Goal: Information Seeking & Learning: Learn about a topic

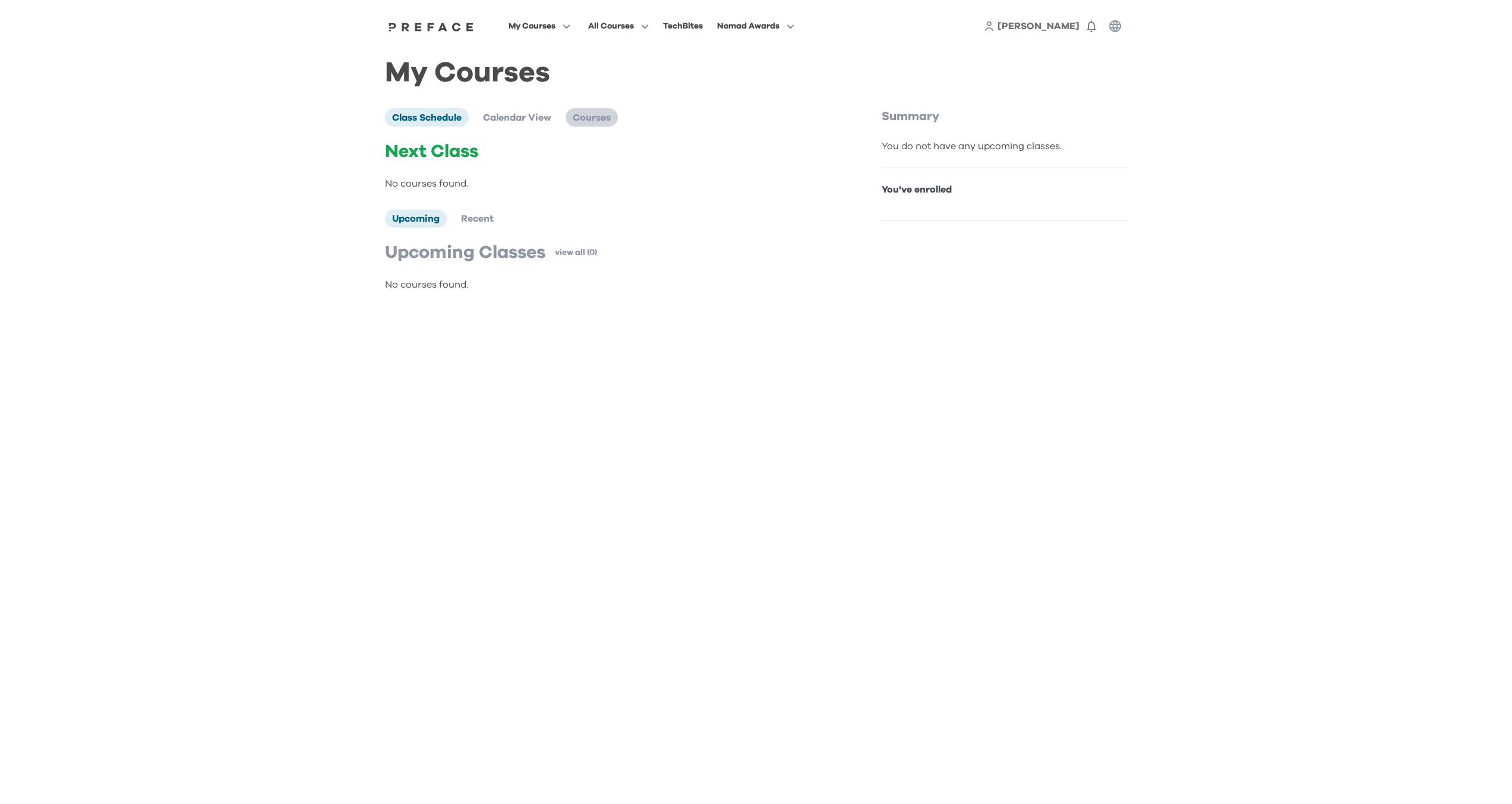
click at [591, 120] on span "Courses" at bounding box center [592, 117] width 38 height 10
click at [459, 117] on span "Class Schedule" at bounding box center [426, 117] width 69 height 10
click at [481, 211] on li "Recent" at bounding box center [477, 219] width 47 height 18
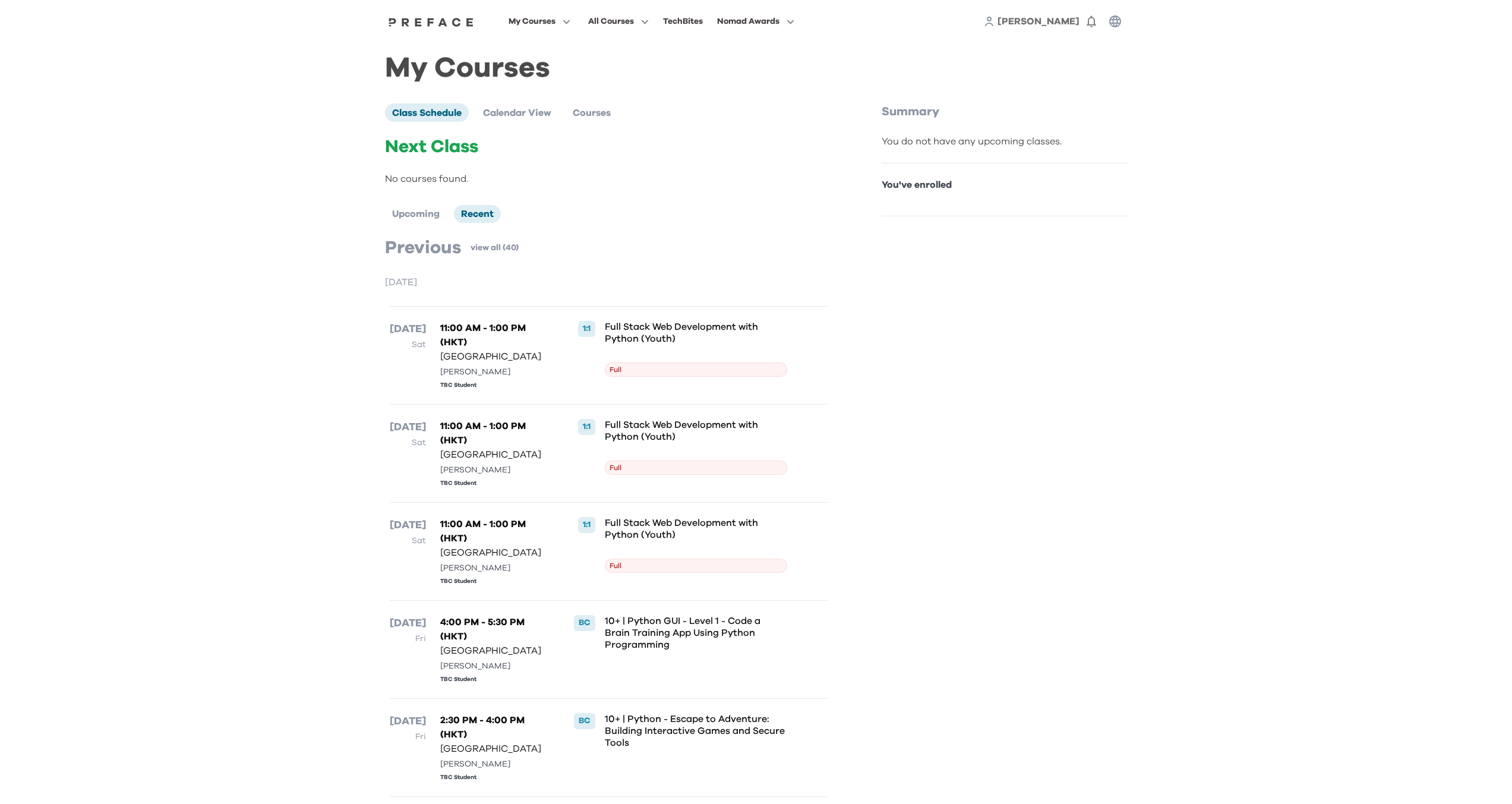
scroll to position [23, 0]
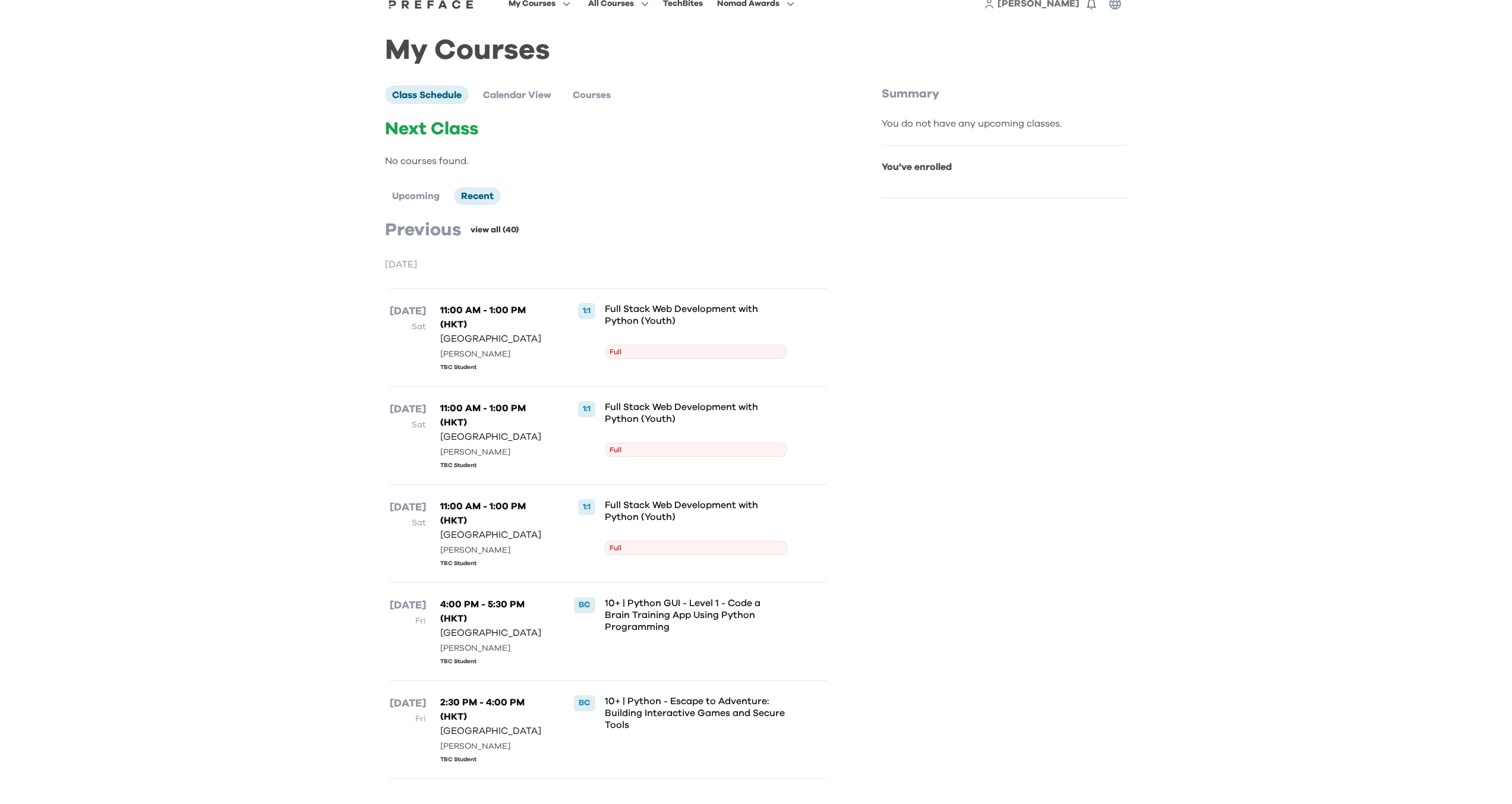
click at [504, 229] on link "view all (40)" at bounding box center [494, 230] width 48 height 12
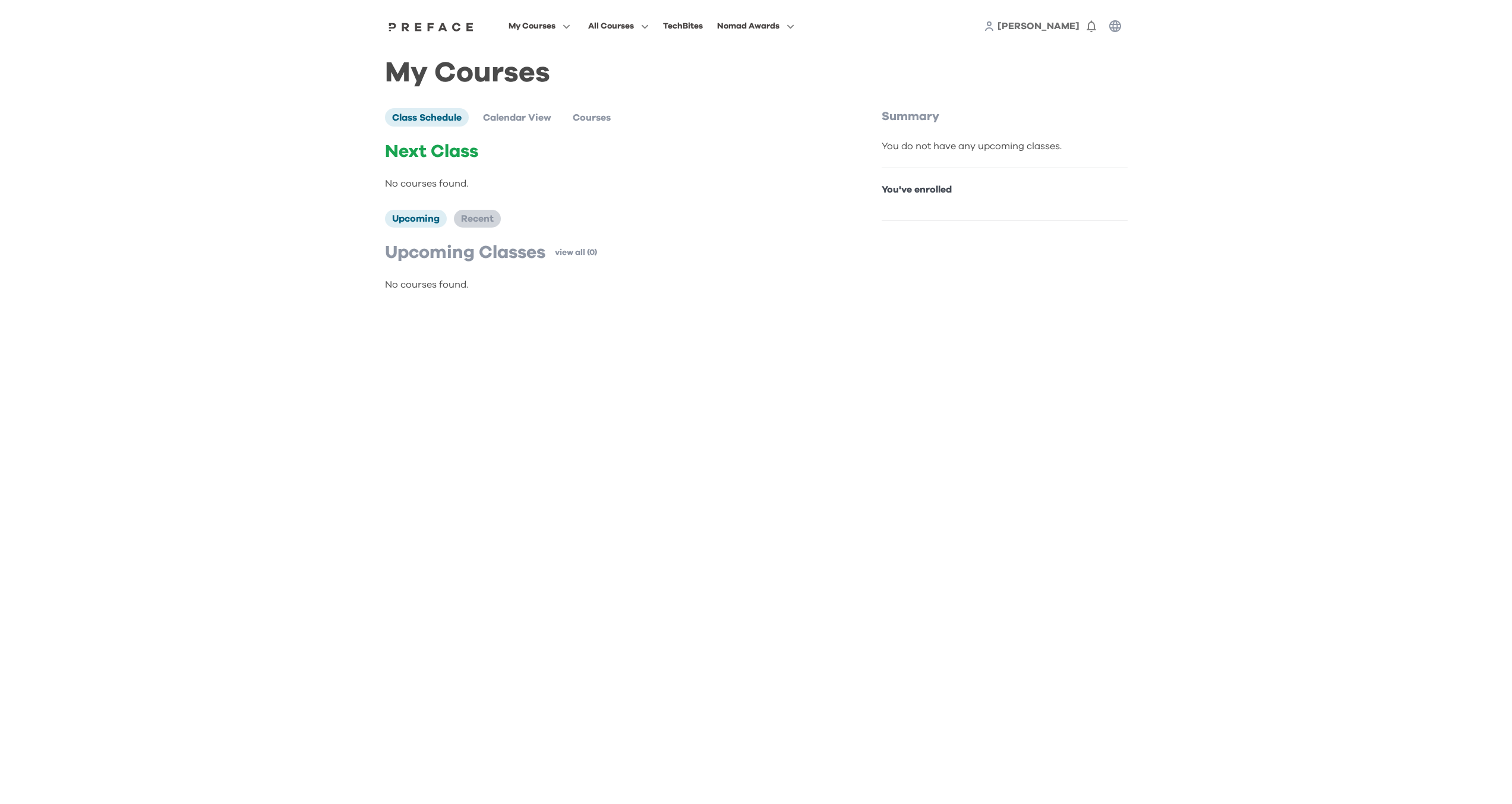
click at [482, 219] on span "Recent" at bounding box center [477, 218] width 32 height 10
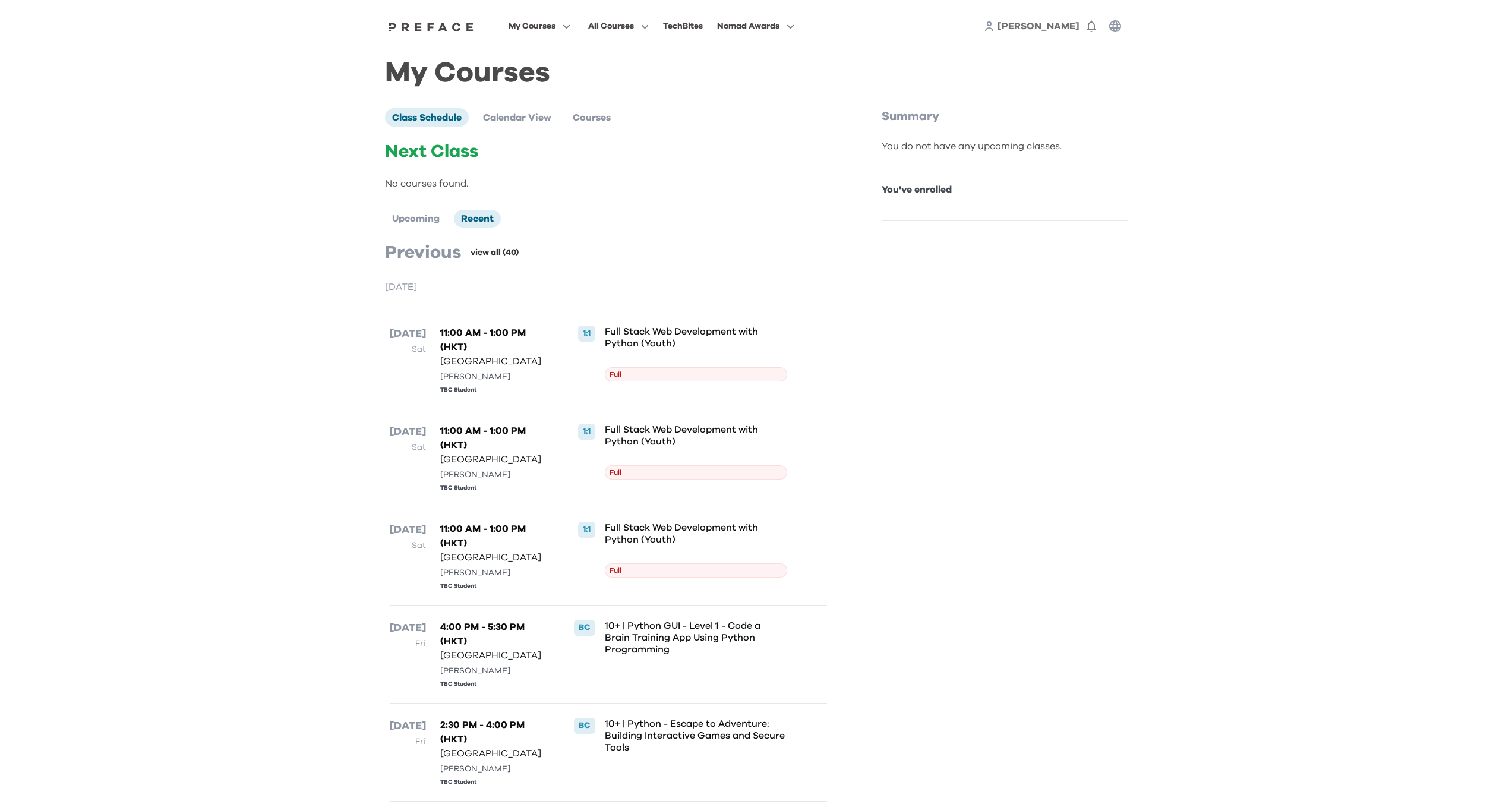
click at [512, 253] on link "view all (40)" at bounding box center [494, 253] width 48 height 12
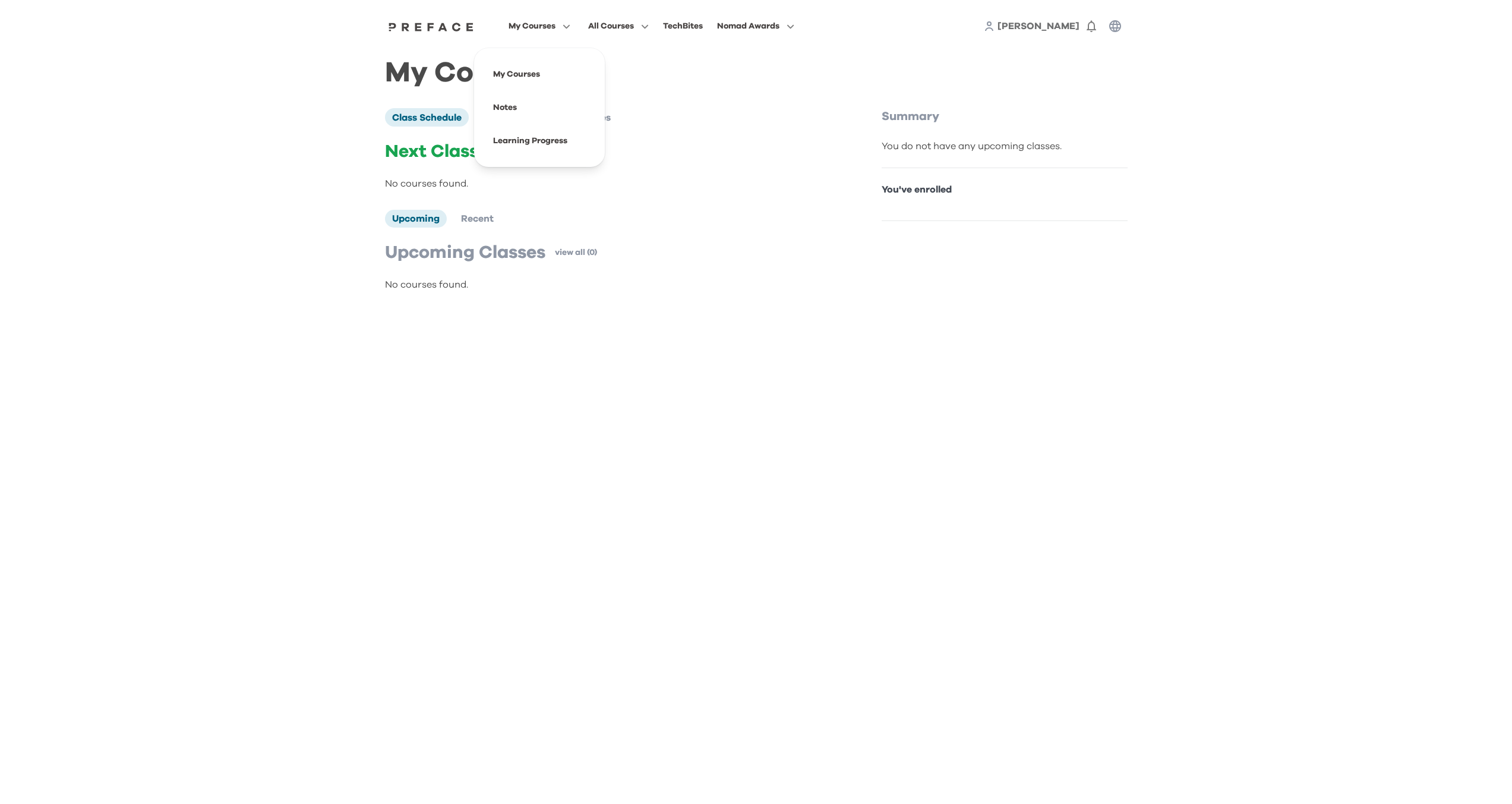
click at [524, 25] on span "My Courses" at bounding box center [532, 26] width 47 height 14
click at [519, 105] on span at bounding box center [540, 107] width 112 height 33
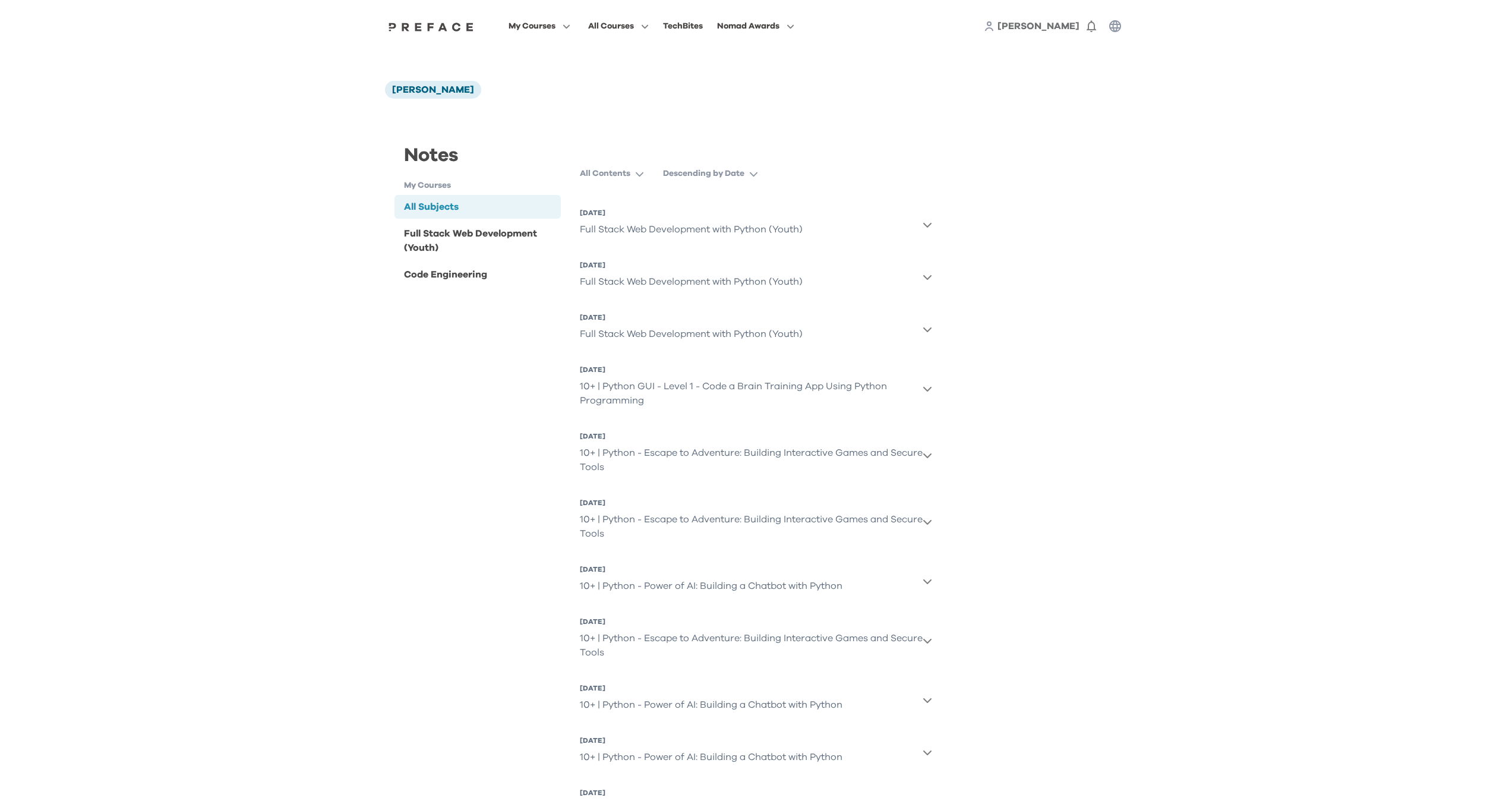
click at [927, 221] on icon "button" at bounding box center [927, 225] width 10 height 10
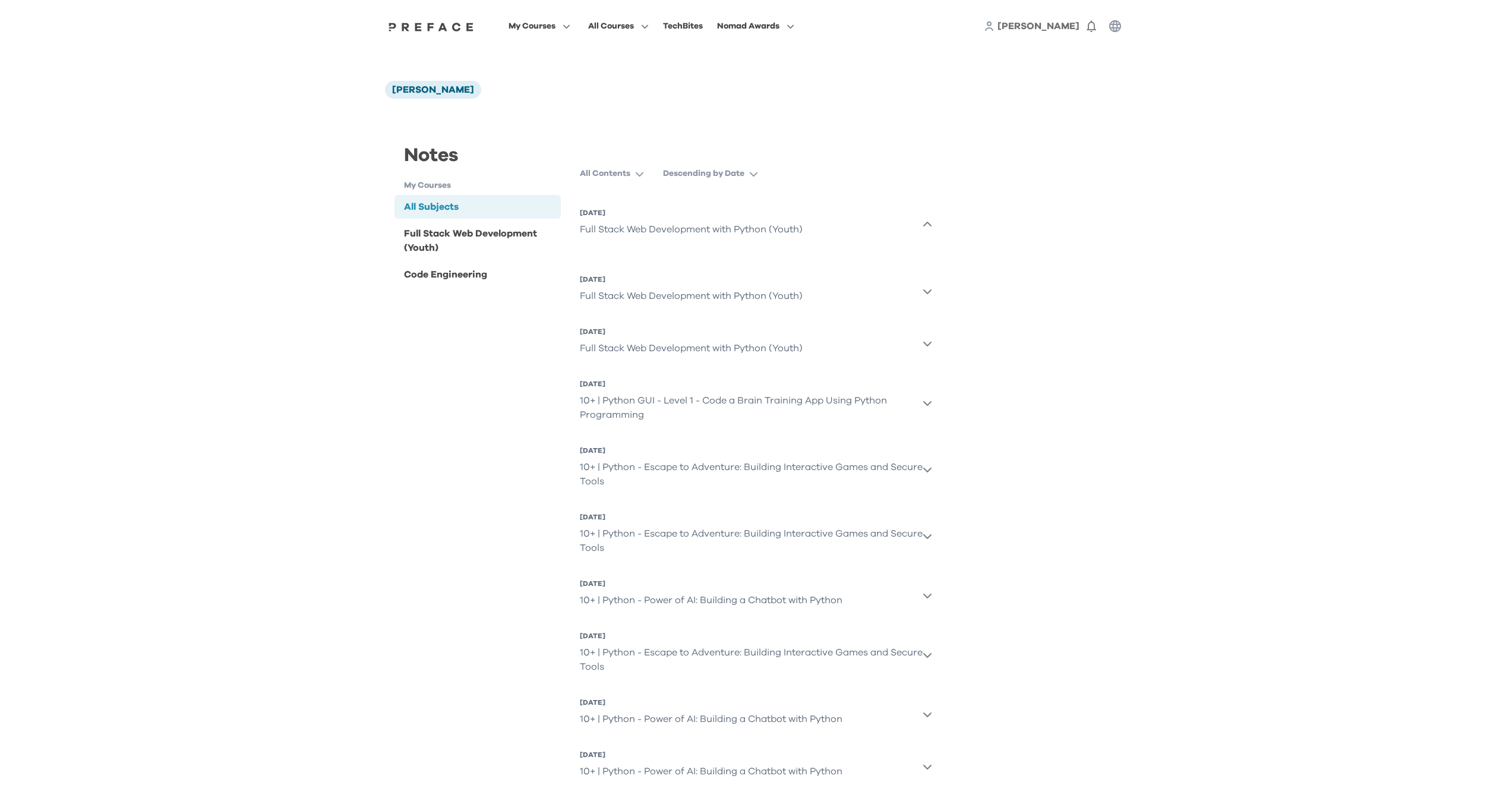
click at [927, 225] on icon "button" at bounding box center [927, 225] width 10 height 10
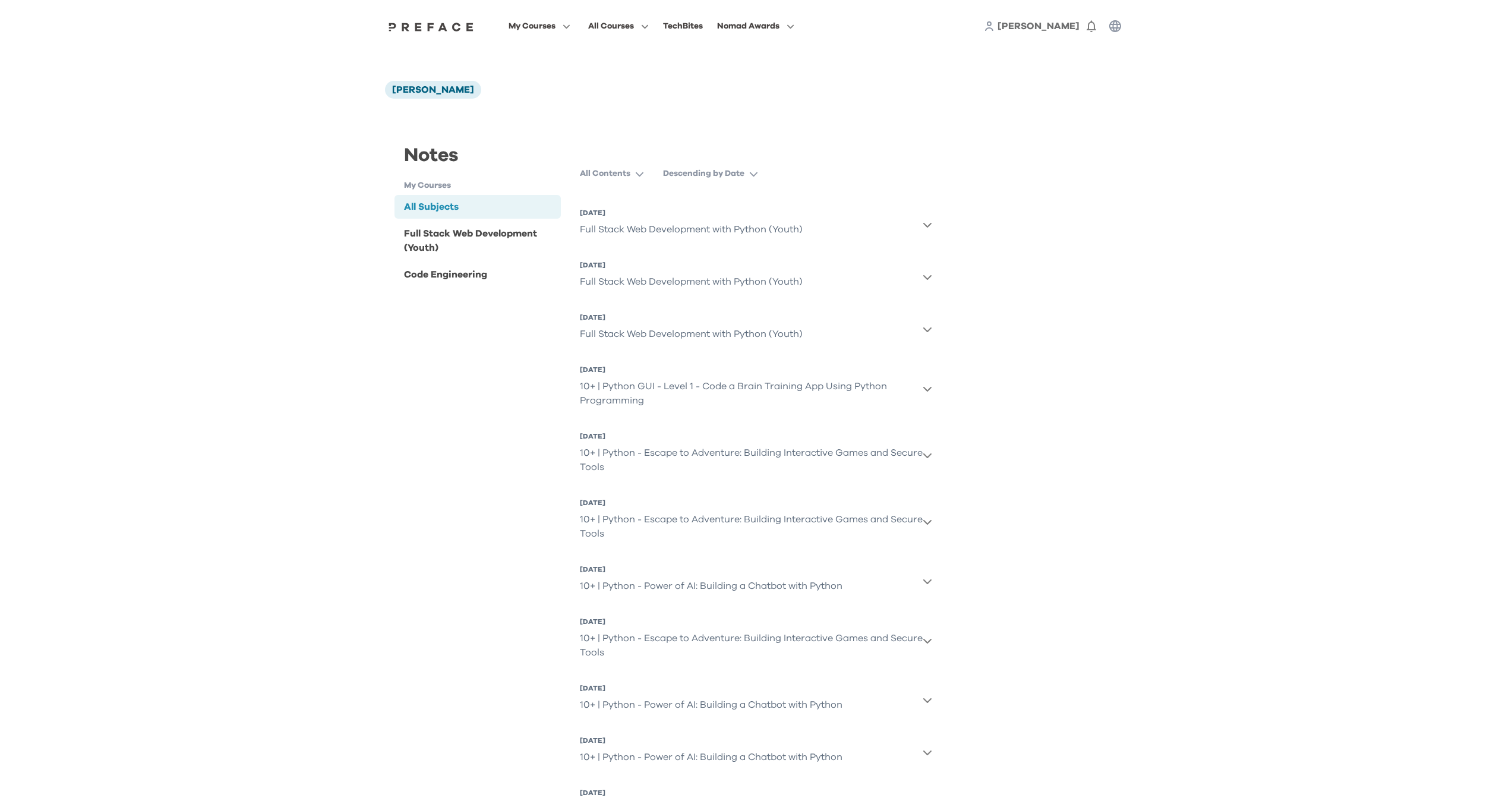
click at [703, 233] on div "Full Stack Web Development with Python (Youth)" at bounding box center [691, 229] width 223 height 24
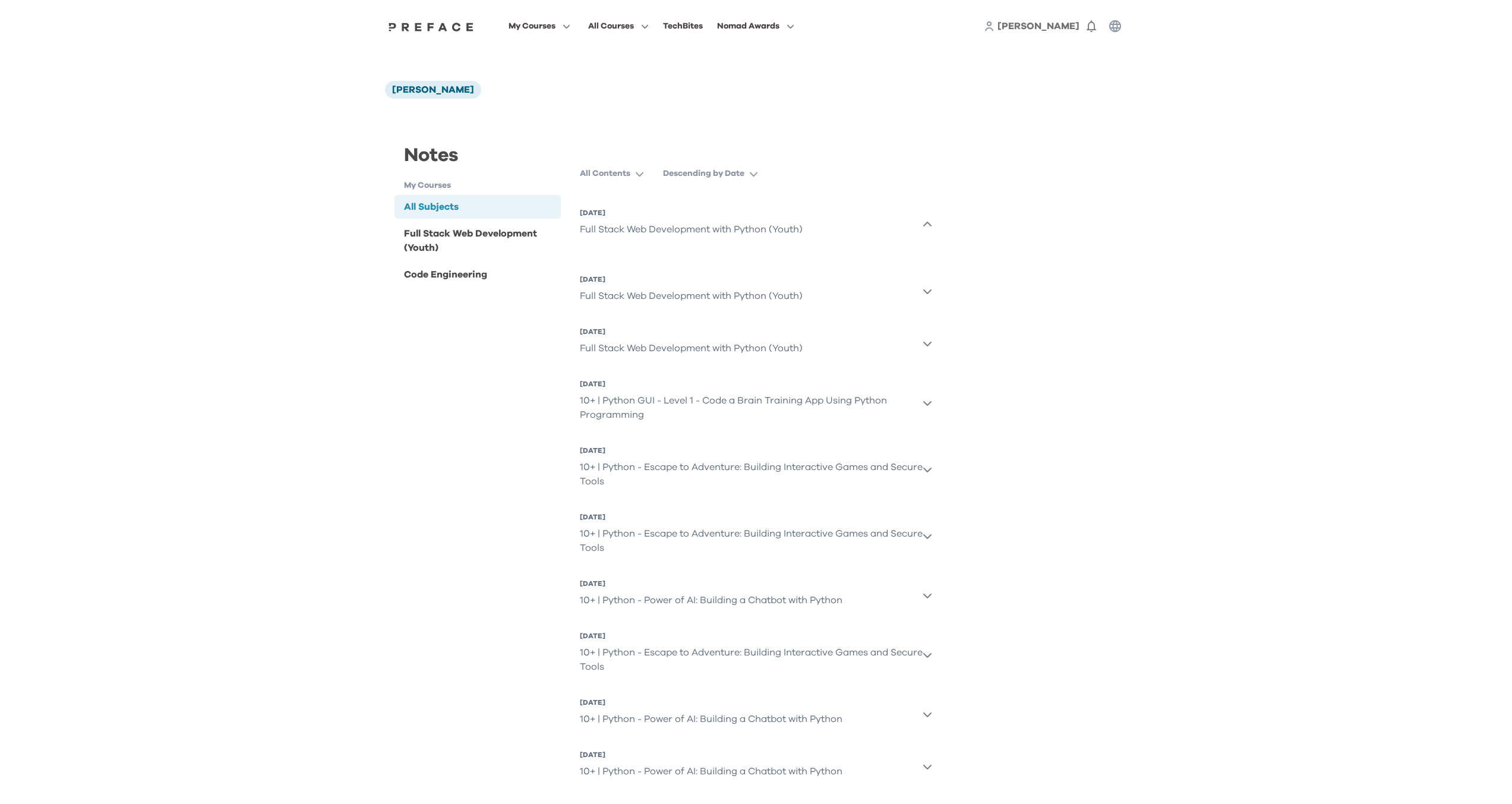
click at [689, 231] on div "Full Stack Web Development with Python (Youth)" at bounding box center [691, 229] width 223 height 24
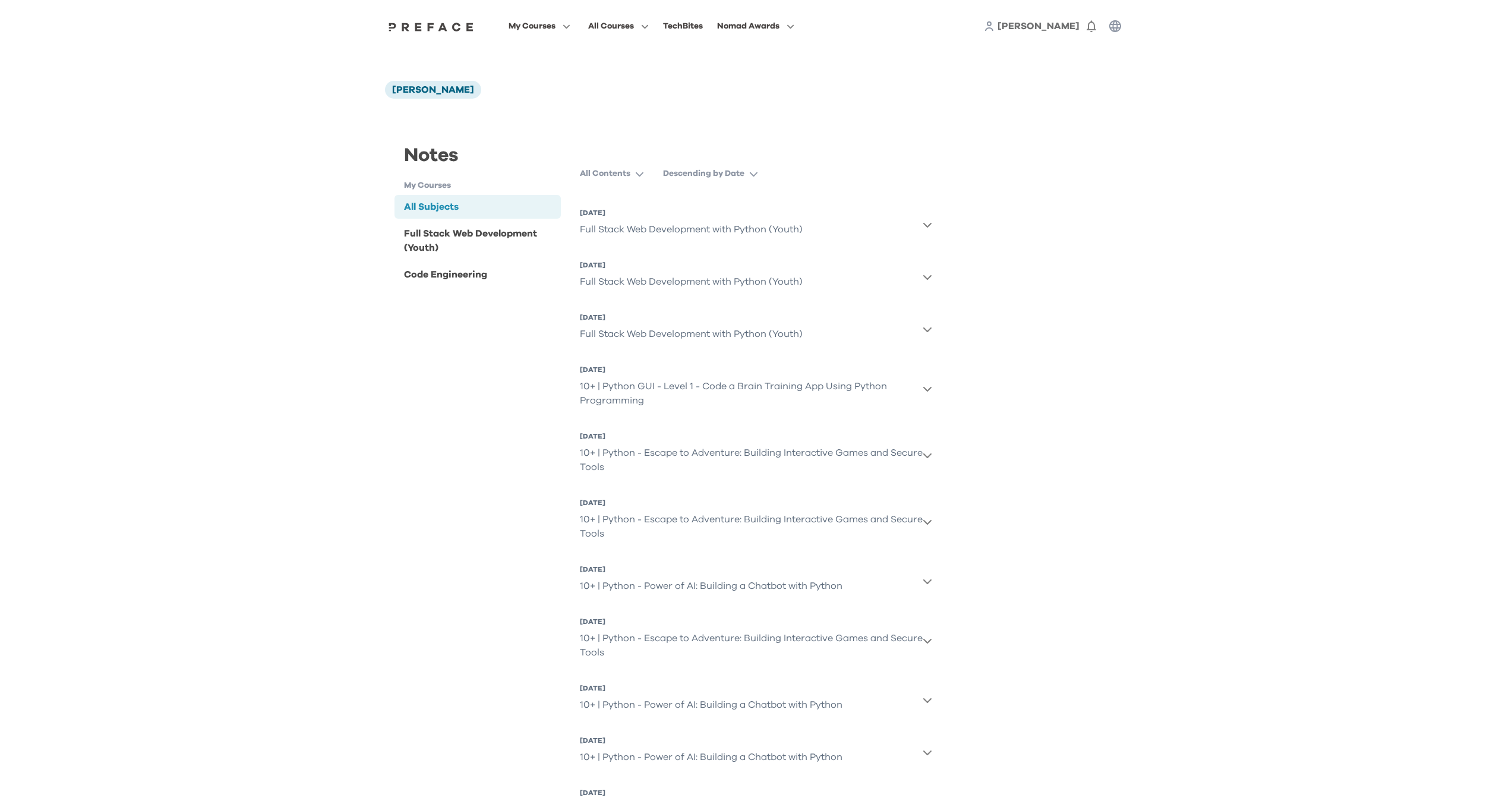
click at [606, 214] on div "[DATE]" at bounding box center [691, 212] width 223 height 10
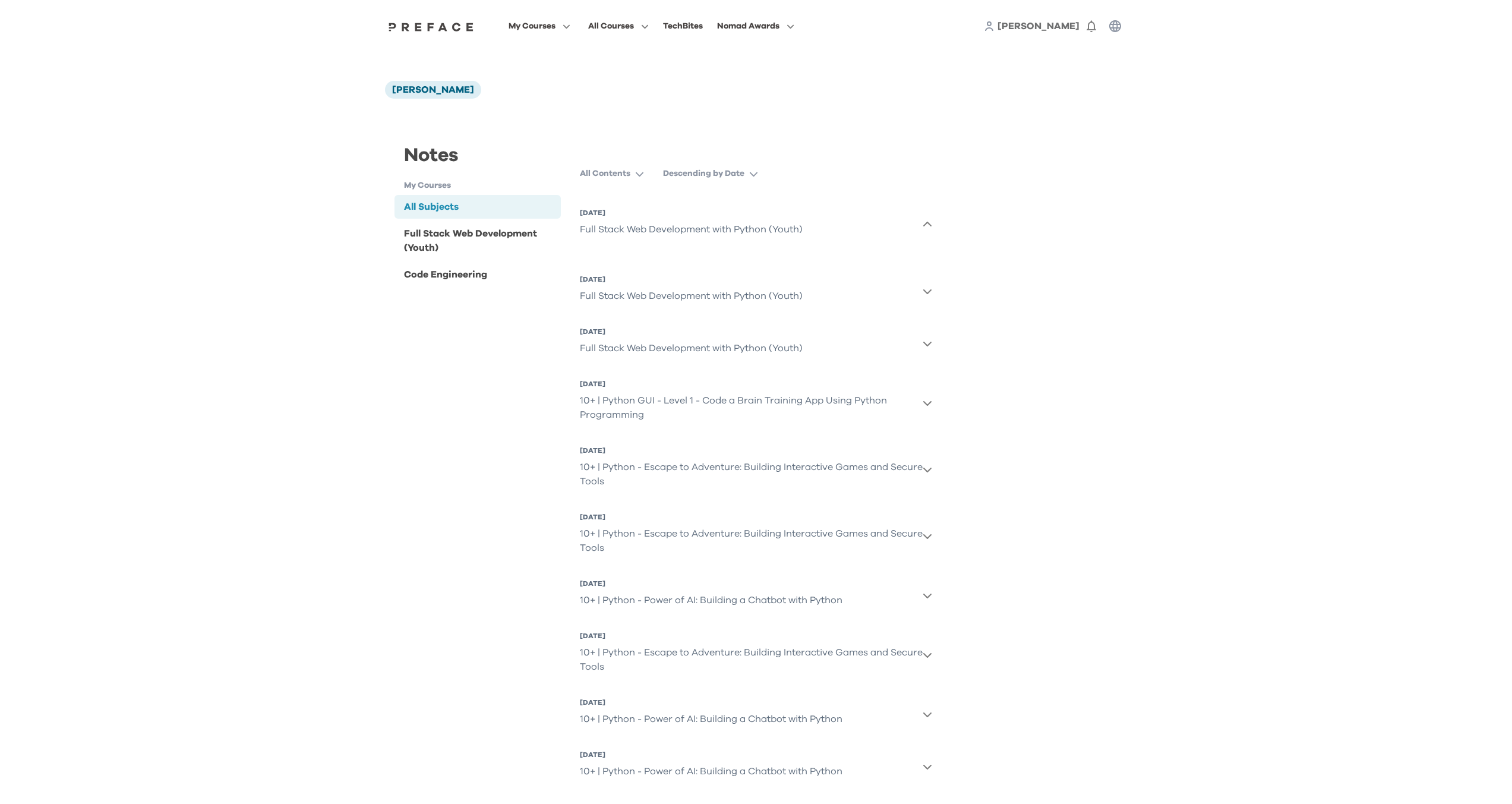
click at [611, 219] on div "Full Stack Web Development with Python (Youth)" at bounding box center [691, 229] width 223 height 24
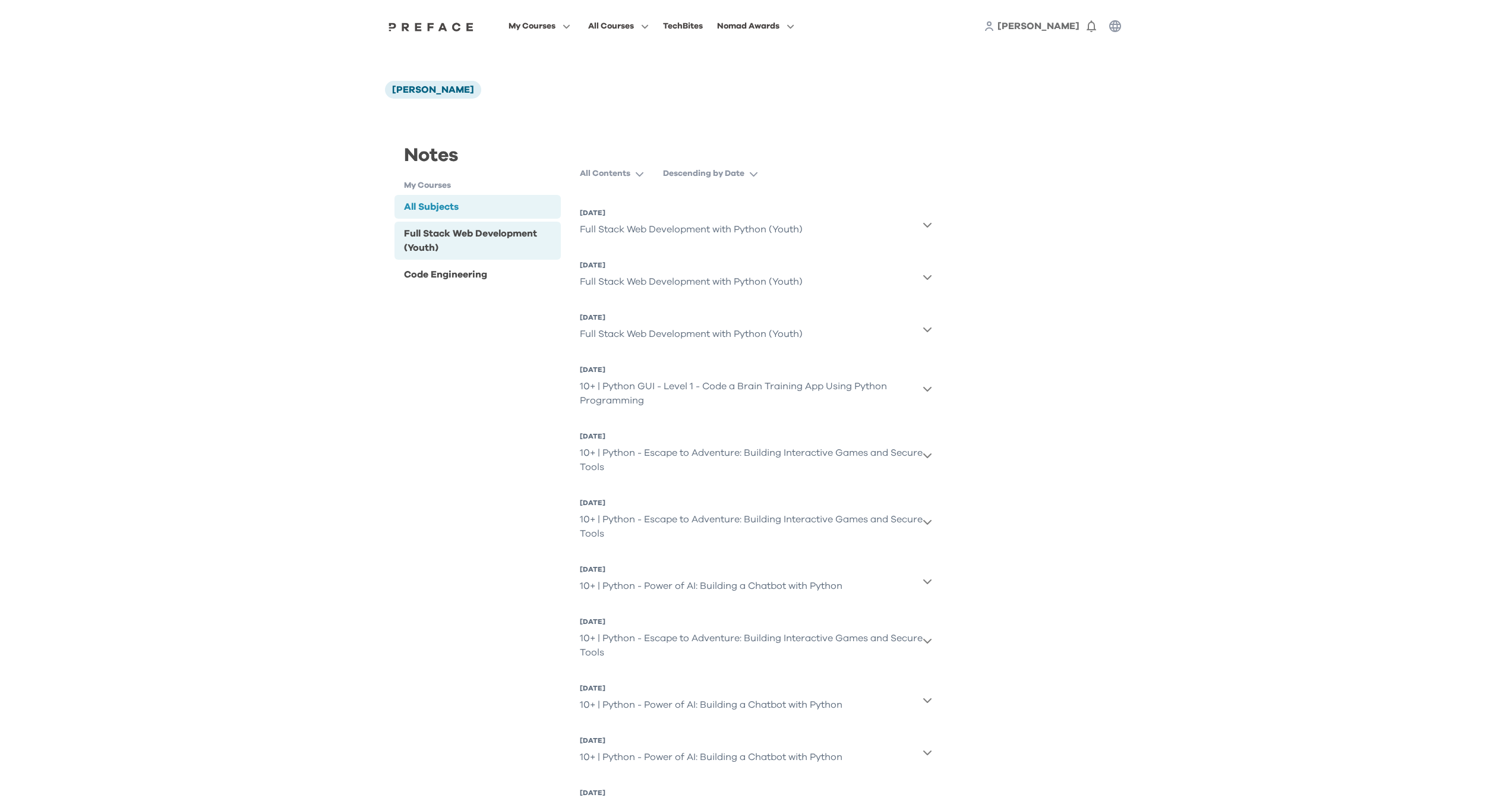
click at [463, 235] on div "Full Stack Web Development (Youth)" at bounding box center [480, 240] width 152 height 29
click at [646, 232] on div "Full Stack Web Development with Python (Youth)" at bounding box center [691, 229] width 223 height 24
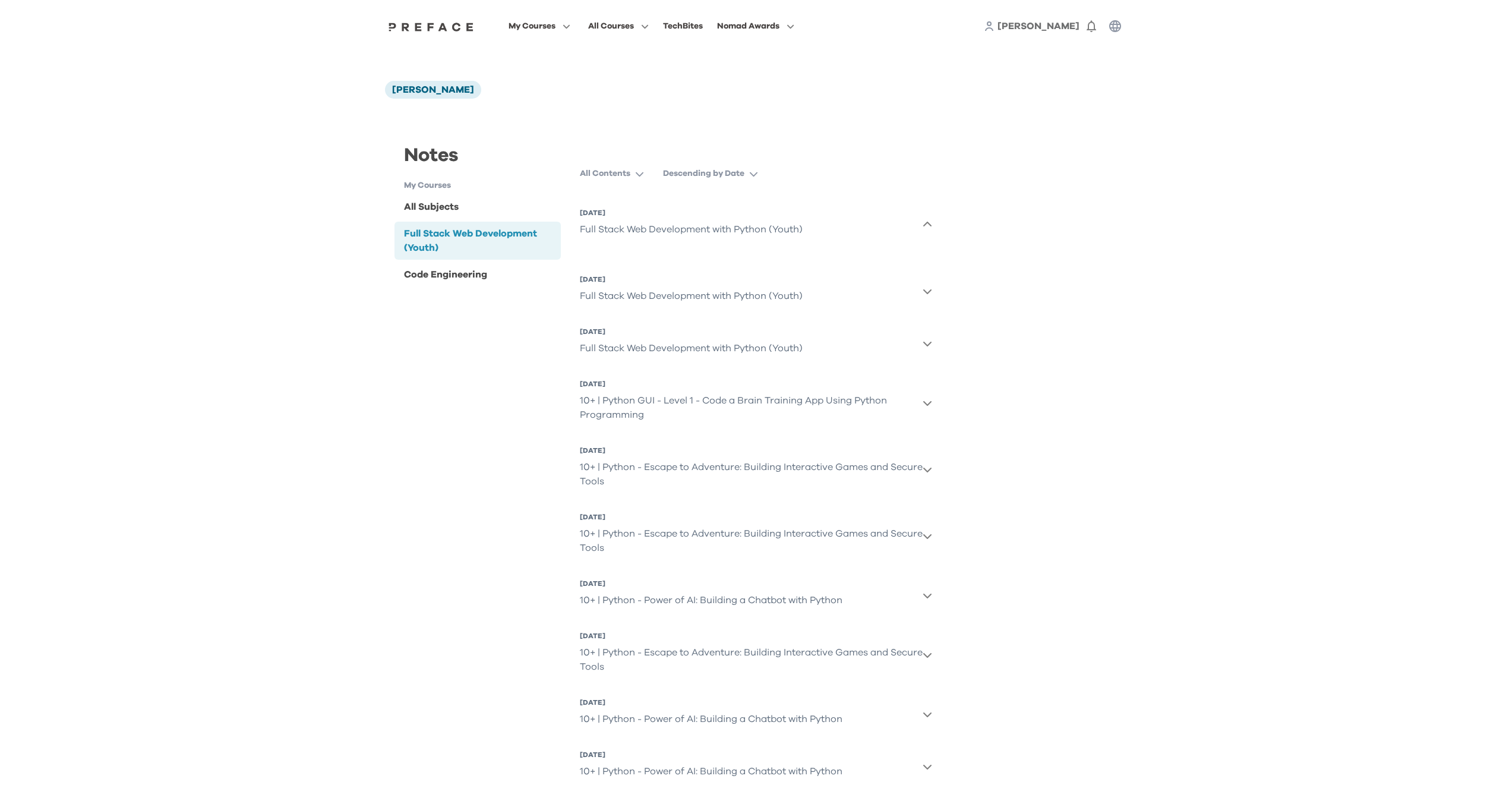
click at [661, 230] on div "Full Stack Web Development with Python (Youth)" at bounding box center [691, 229] width 223 height 24
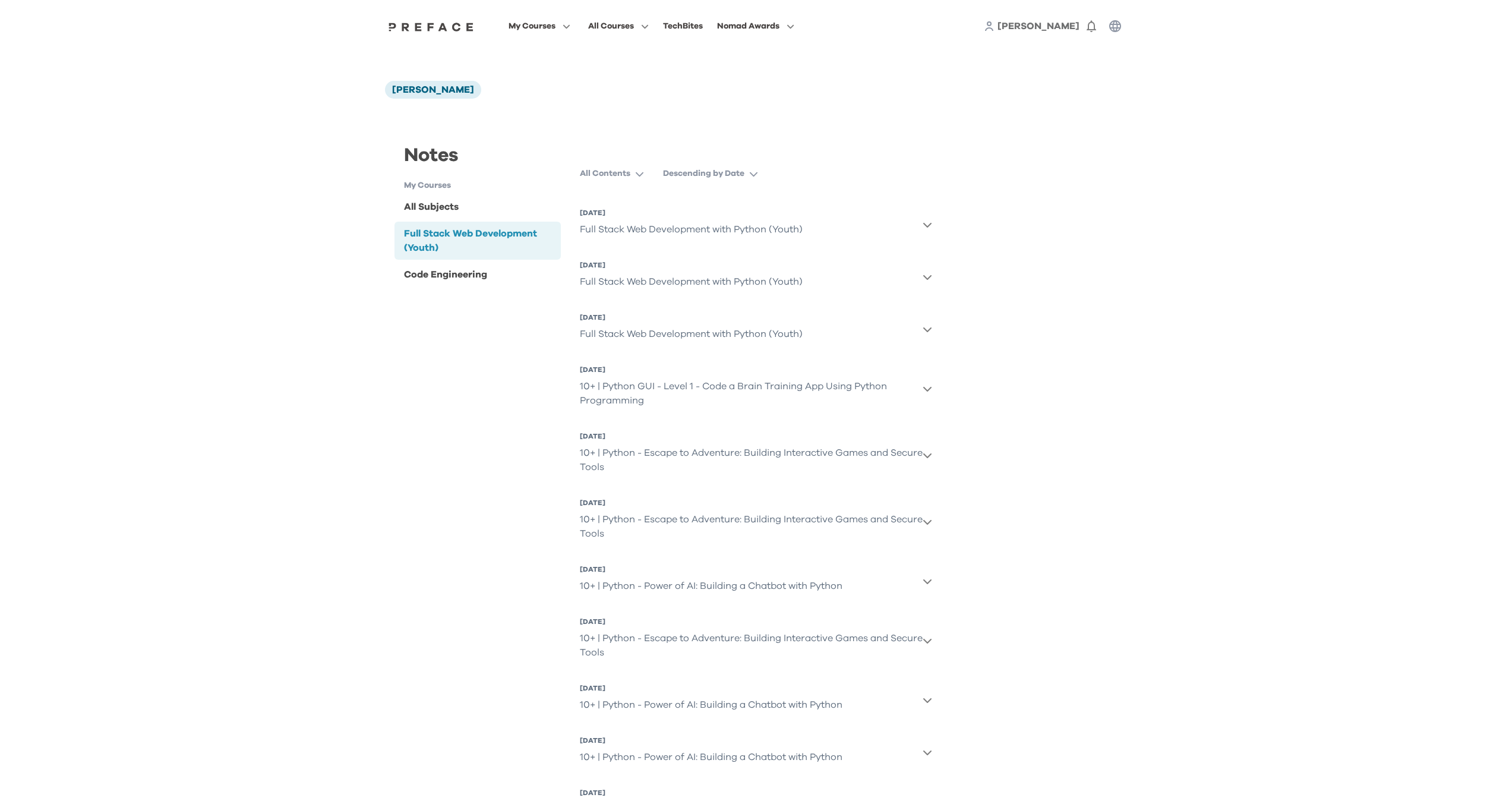
click at [639, 288] on div "Full Stack Web Development with Python (Youth)" at bounding box center [691, 281] width 223 height 24
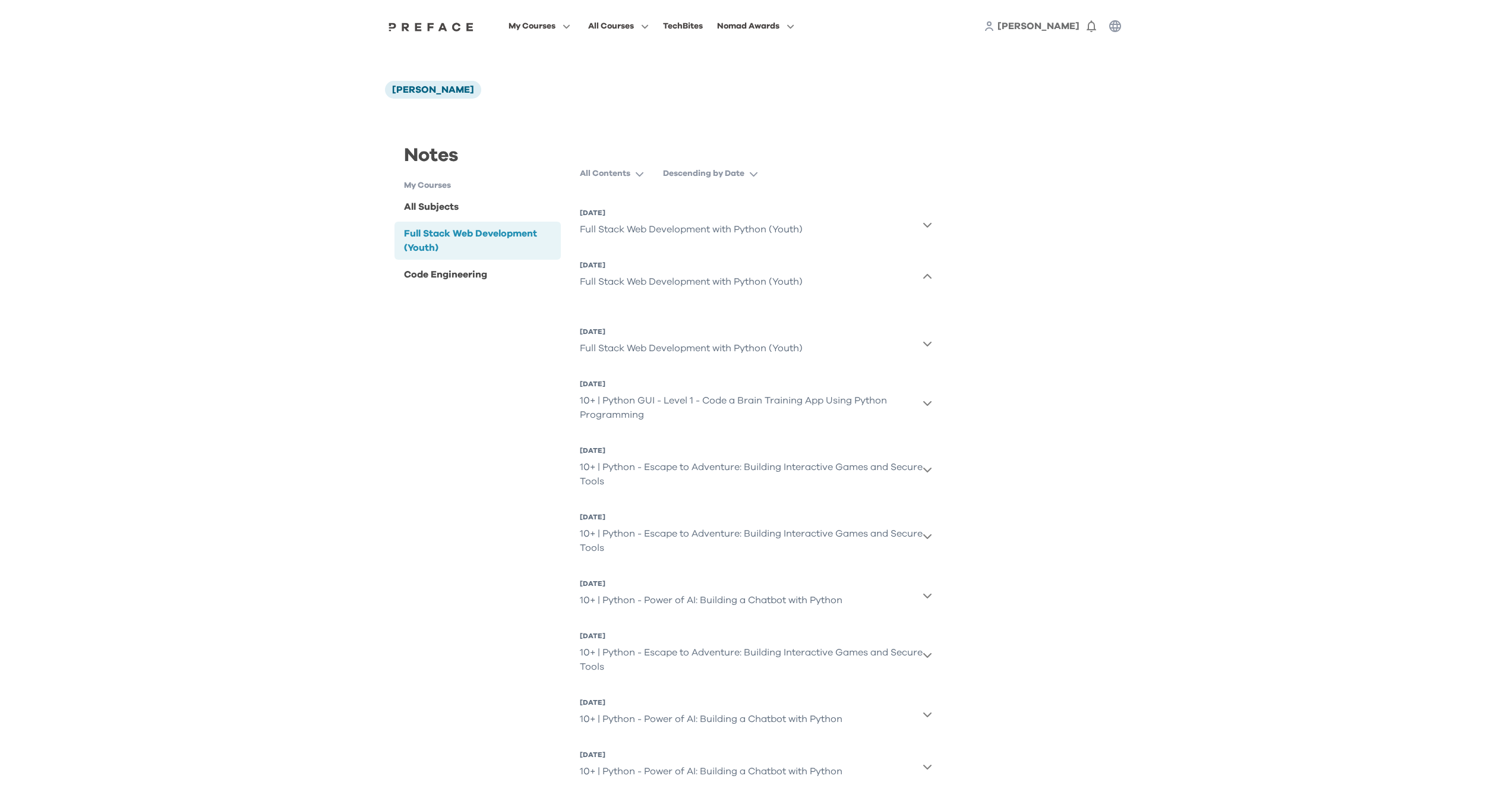
click at [622, 283] on div "Full Stack Web Development with Python (Youth)" at bounding box center [691, 281] width 223 height 24
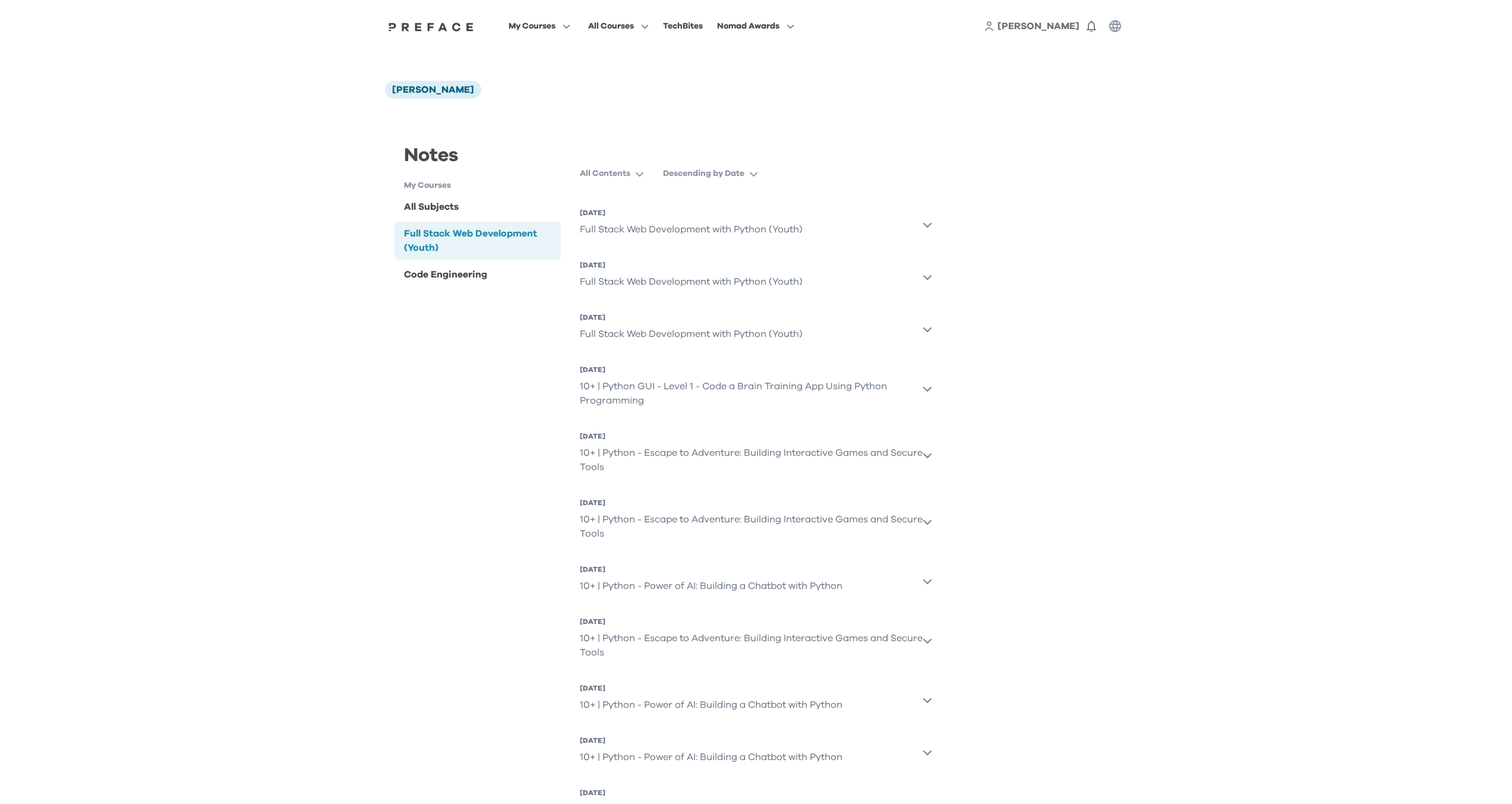
click at [602, 266] on div "[DATE]" at bounding box center [691, 264] width 223 height 10
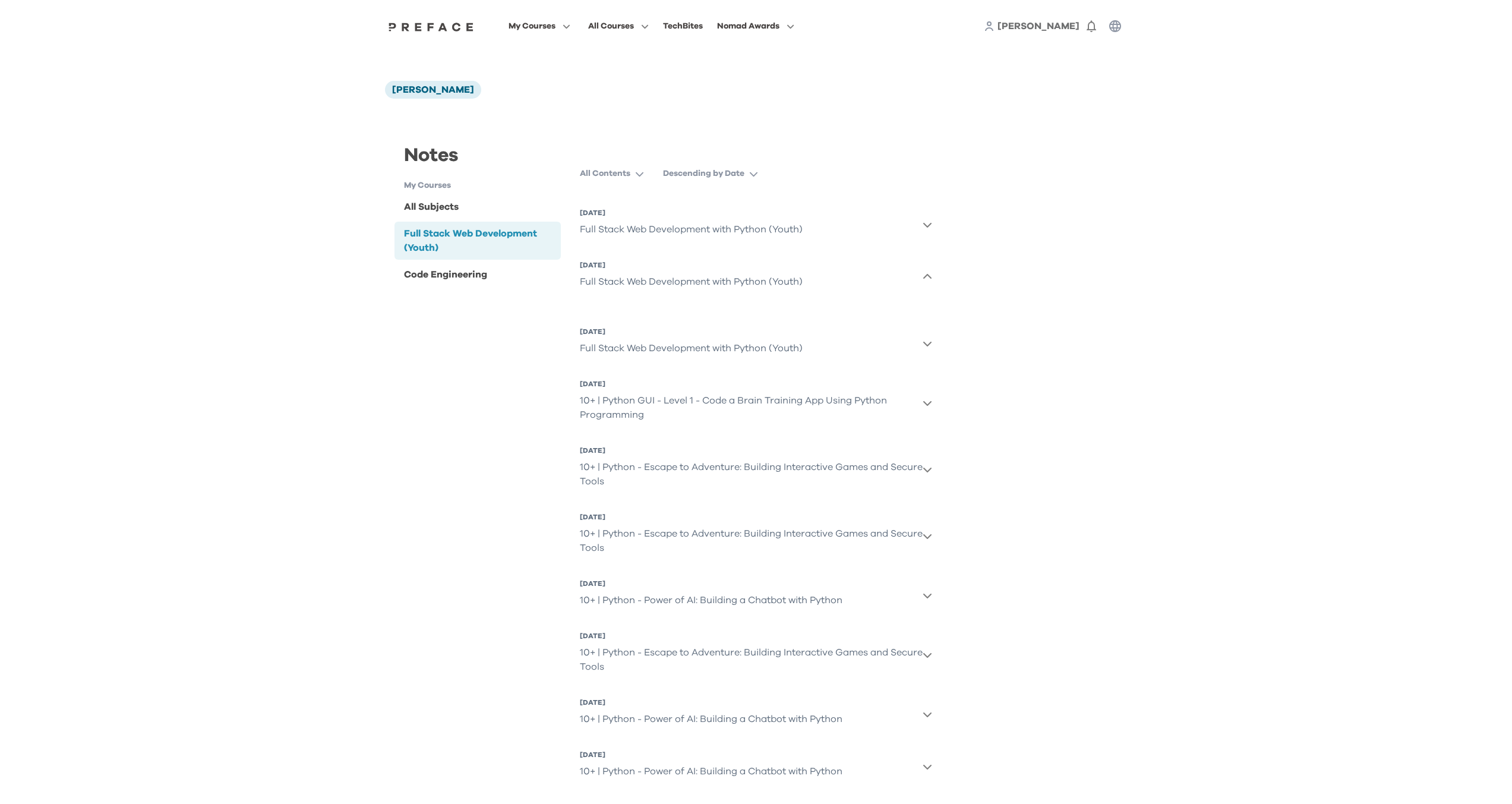
click at [608, 345] on div "Full Stack Web Development with Python (Youth)" at bounding box center [691, 348] width 223 height 24
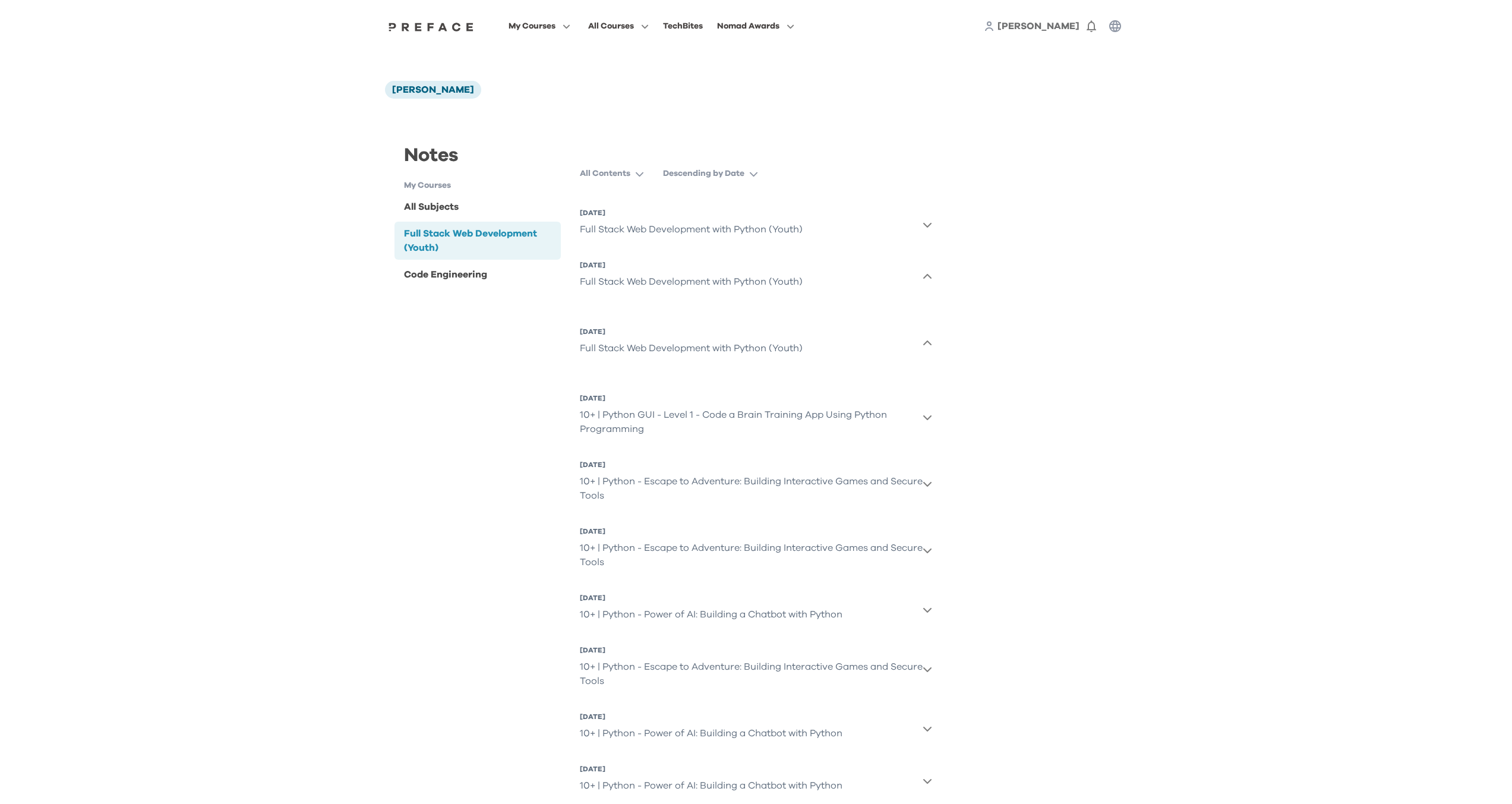
click at [616, 409] on div "10+ | Python GUI - Level 1 - Code a Brain Training App Using Python Programming" at bounding box center [751, 422] width 343 height 38
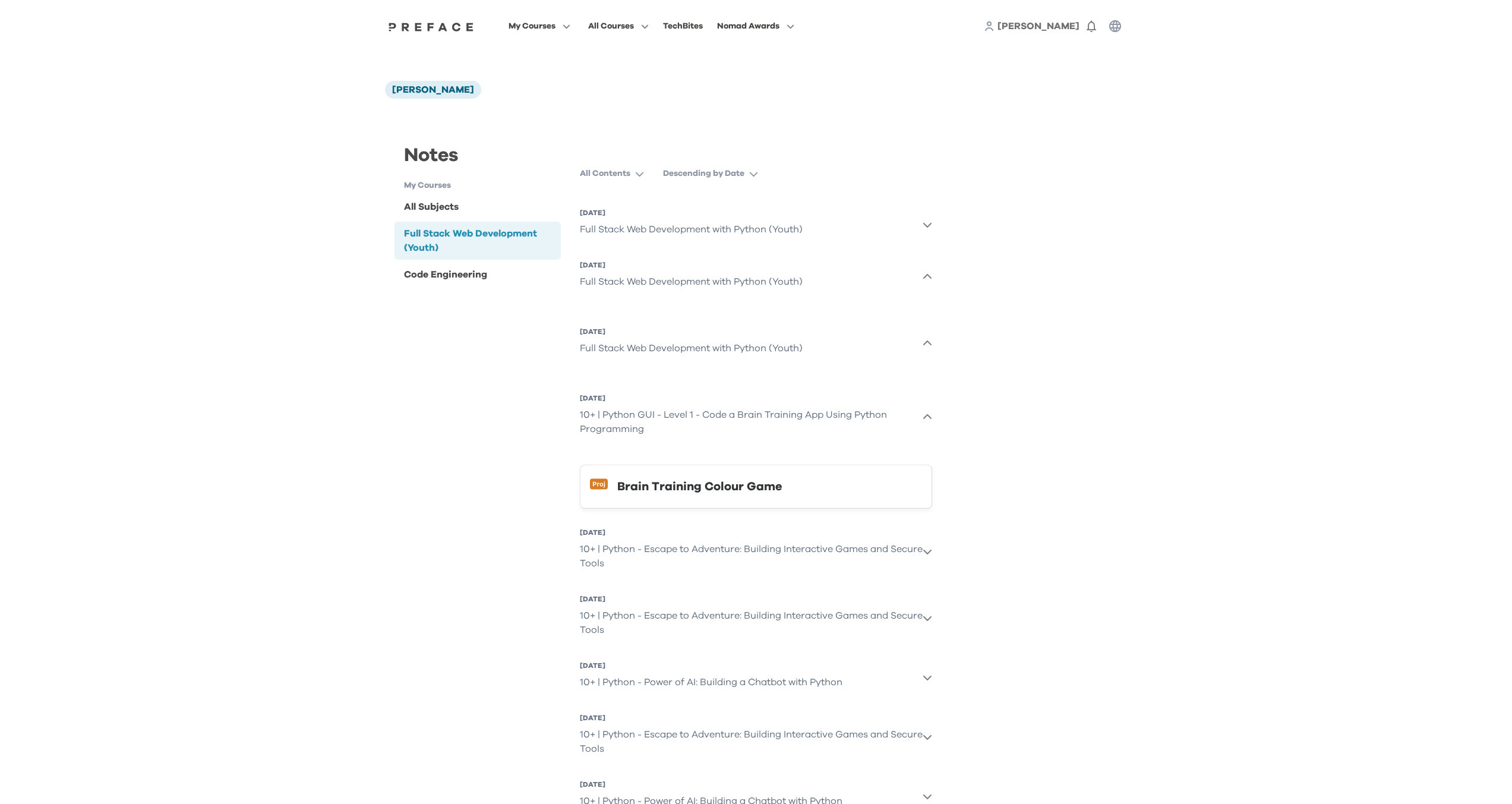
click at [663, 489] on div "Brain Training Colour Game" at bounding box center [770, 487] width 305 height 19
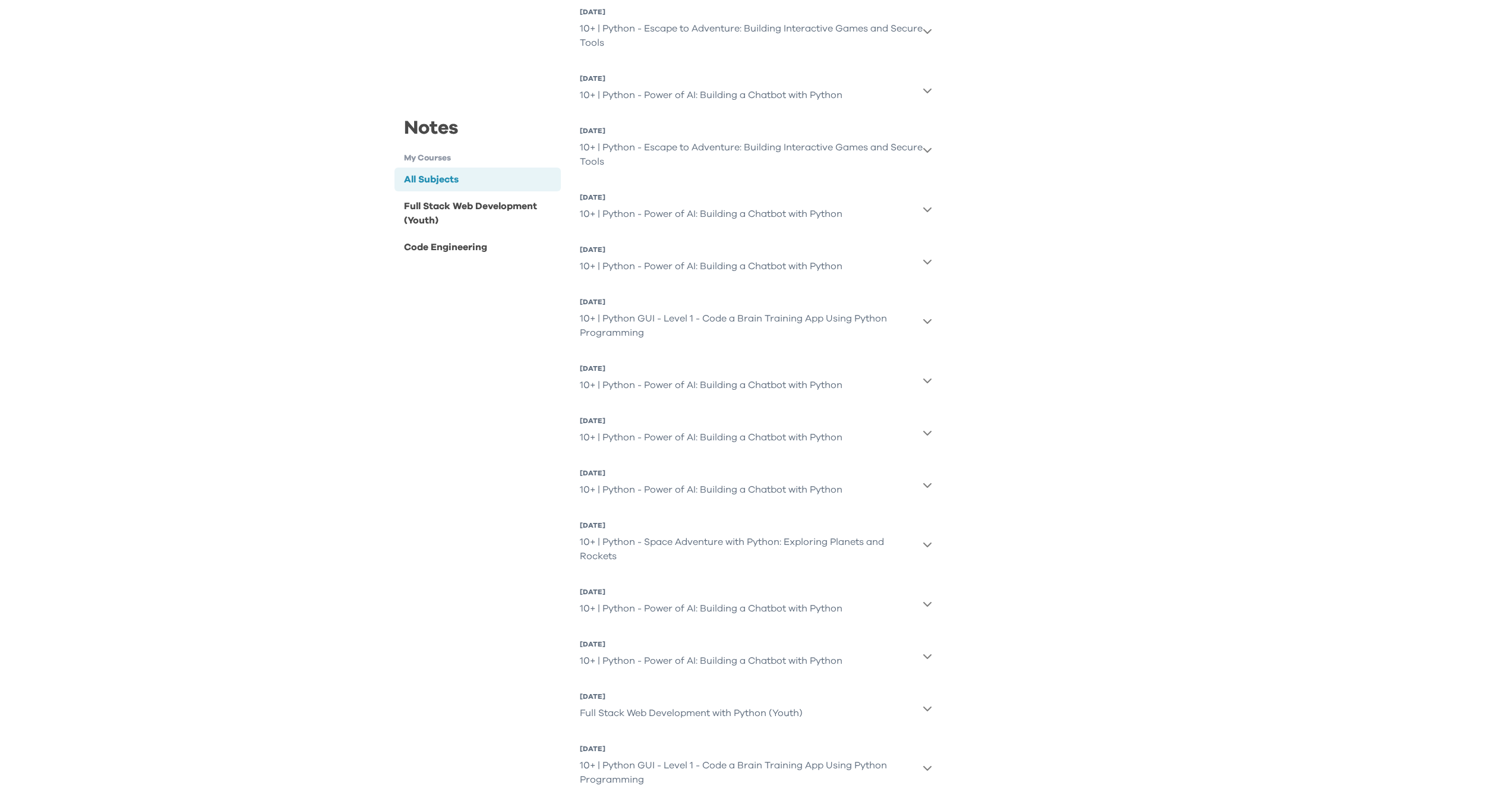
scroll to position [496, 0]
click at [749, 487] on div "10+ | Python - Power of AI: Building a Chatbot with Python" at bounding box center [711, 484] width 263 height 24
click at [765, 486] on div "10+ | Python - Power of AI: Building a Chatbot with Python" at bounding box center [711, 484] width 263 height 24
click at [718, 489] on div "10+ | Python - Power of AI: Building a Chatbot with Python" at bounding box center [711, 484] width 263 height 24
click at [686, 535] on div "Contextual Chatbot" at bounding box center [770, 543] width 305 height 19
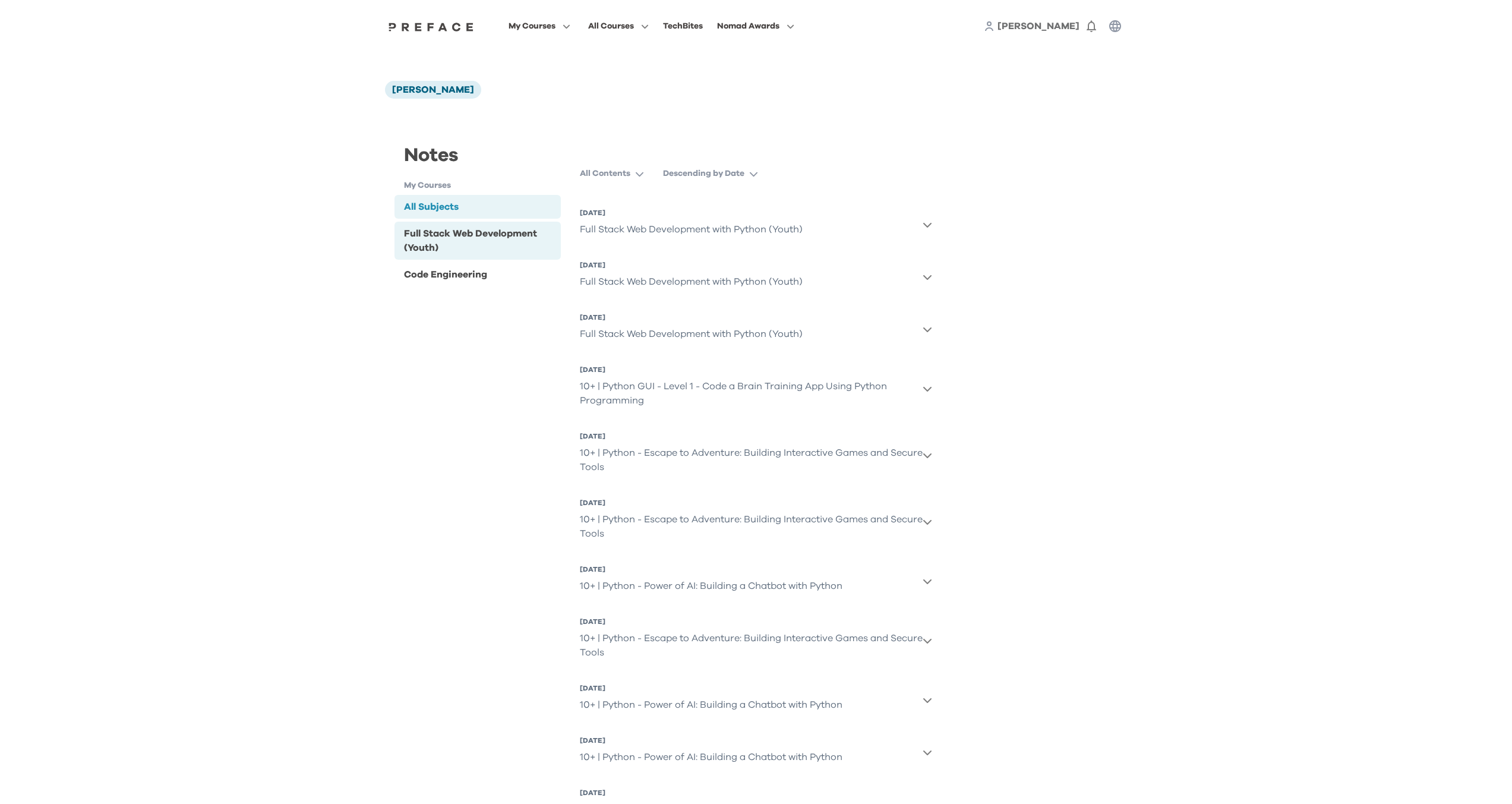
click at [479, 238] on div "Full Stack Web Development (Youth)" at bounding box center [480, 240] width 152 height 29
click at [463, 273] on div "Code Engineering" at bounding box center [446, 274] width 83 height 14
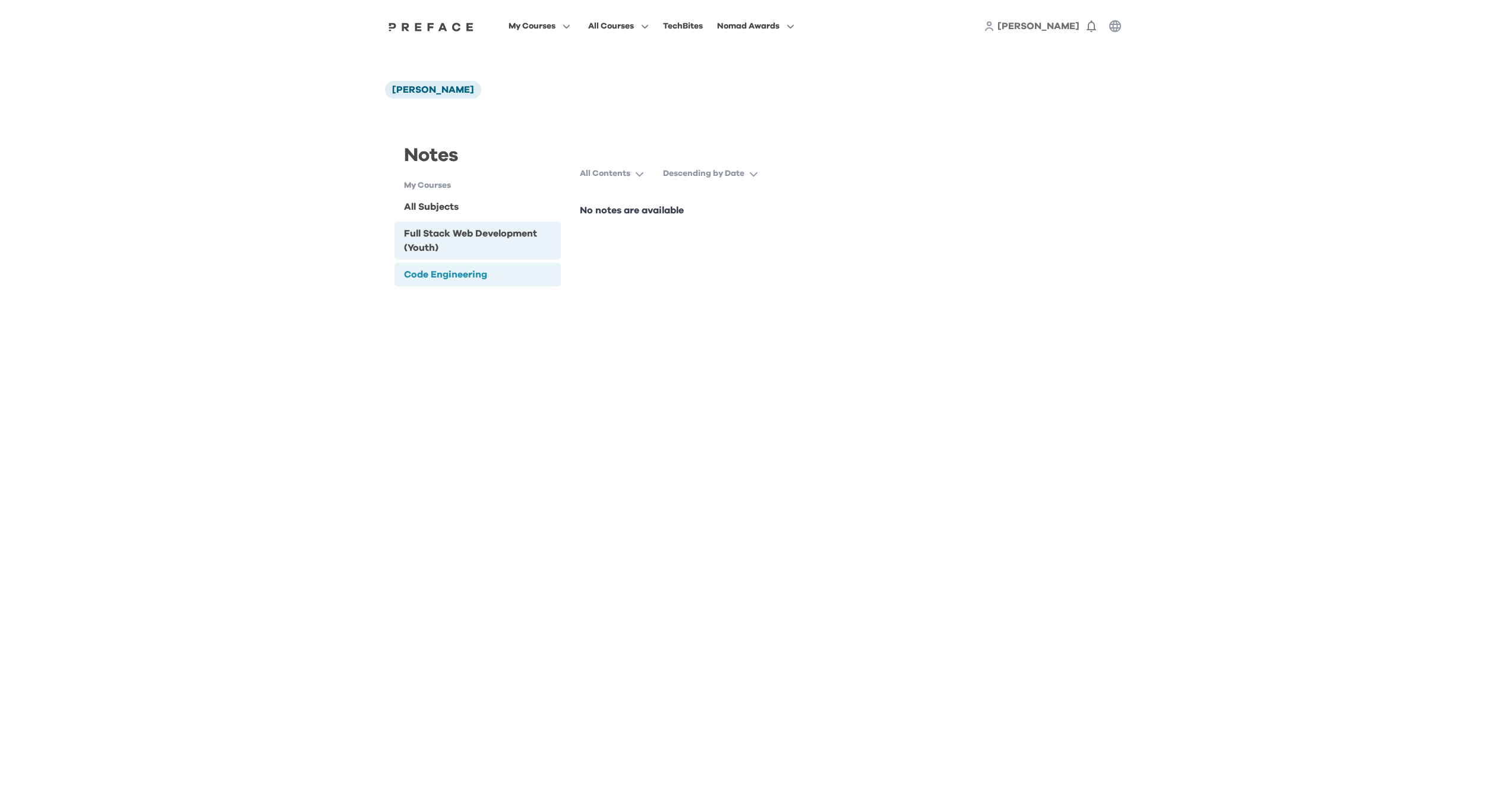
click at [486, 245] on div "Full Stack Web Development (Youth)" at bounding box center [480, 240] width 152 height 29
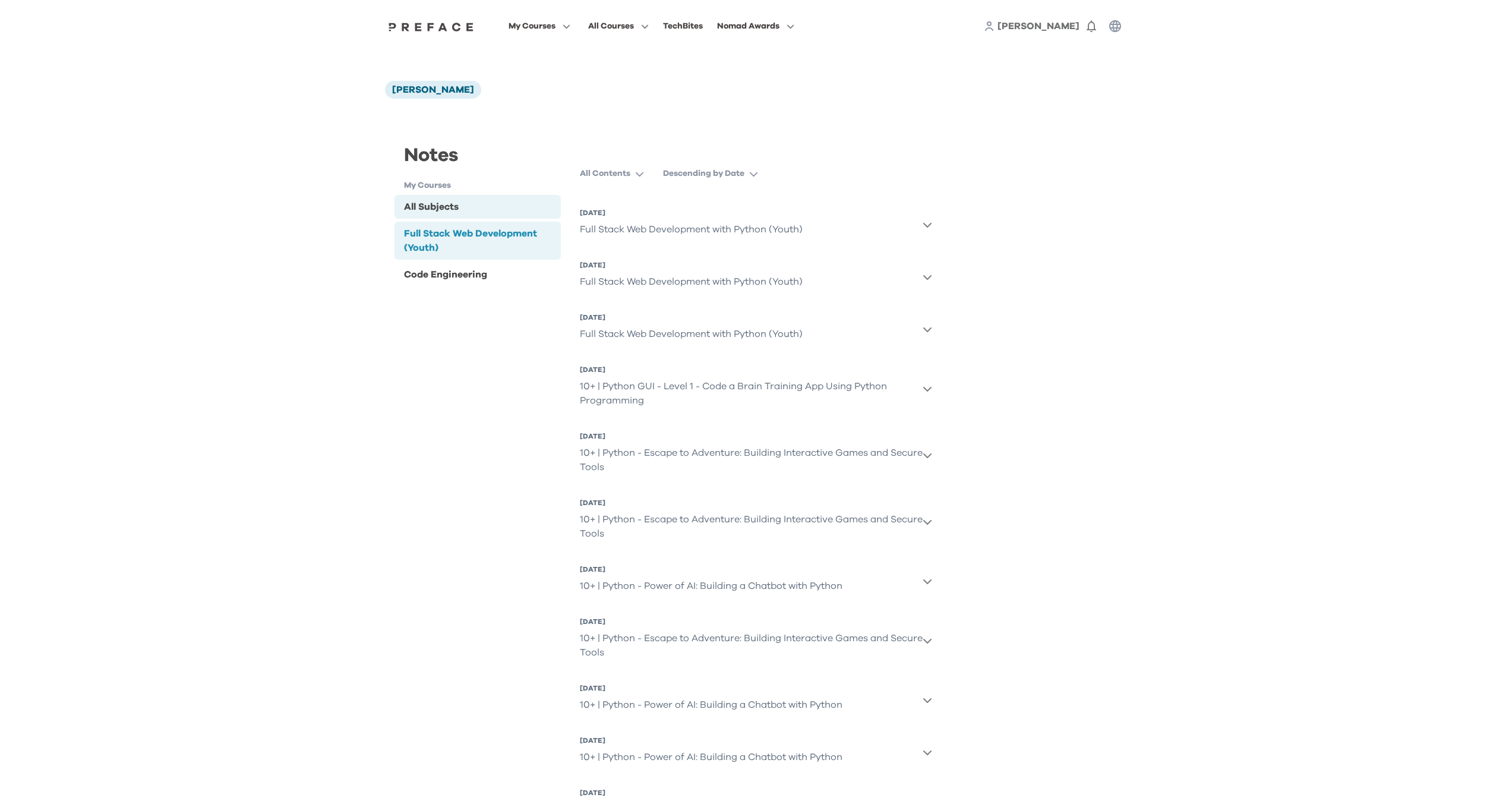
click at [478, 200] on div "All Subjects" at bounding box center [478, 207] width 167 height 24
click at [485, 213] on div "All Subjects" at bounding box center [478, 207] width 167 height 24
click at [488, 244] on div "Full Stack Web Development (Youth)" at bounding box center [480, 240] width 152 height 29
click at [484, 214] on div "All Subjects" at bounding box center [478, 207] width 167 height 24
click at [444, 186] on h1 "My Courses" at bounding box center [483, 186] width 158 height 13
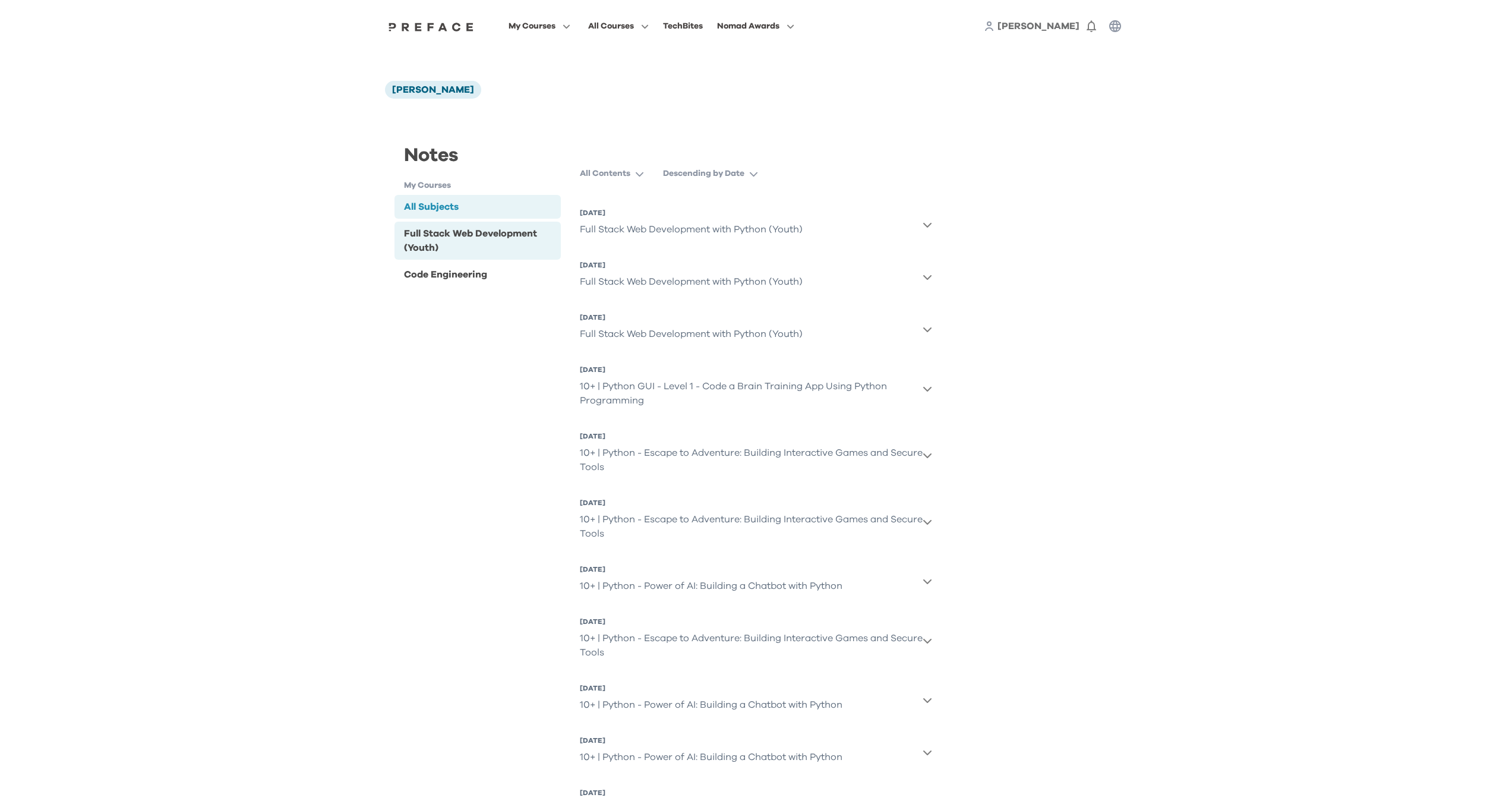
click at [447, 228] on div "Full Stack Web Development (Youth)" at bounding box center [480, 240] width 152 height 29
click at [734, 228] on div "Full Stack Web Development with Python (Youth)" at bounding box center [691, 229] width 223 height 24
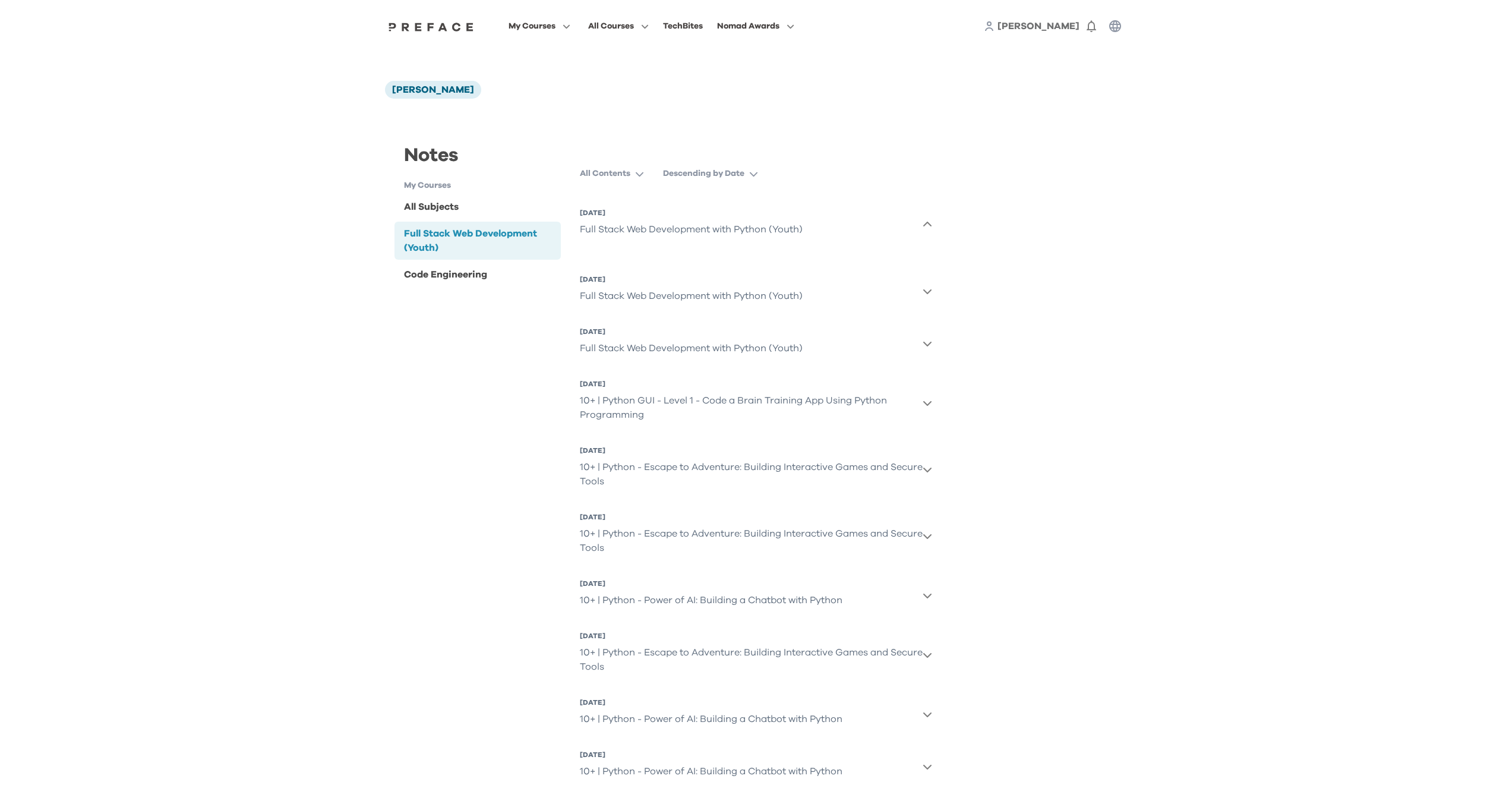
click at [734, 228] on div "Full Stack Web Development with Python (Youth)" at bounding box center [691, 229] width 223 height 24
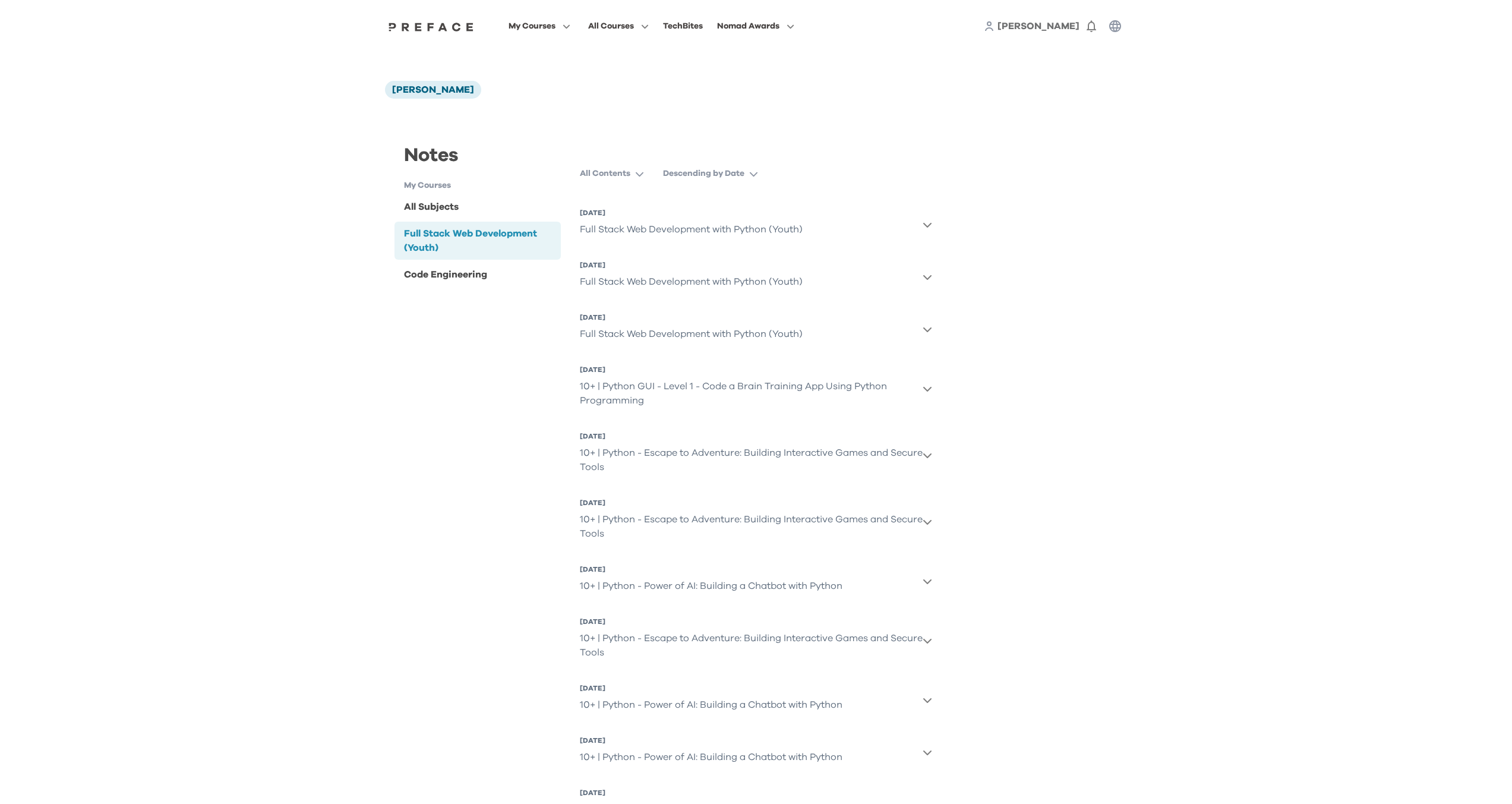
click at [703, 522] on div "10+ | Python - Escape to Adventure: Building Interactive Games and Secure Tools" at bounding box center [751, 526] width 343 height 38
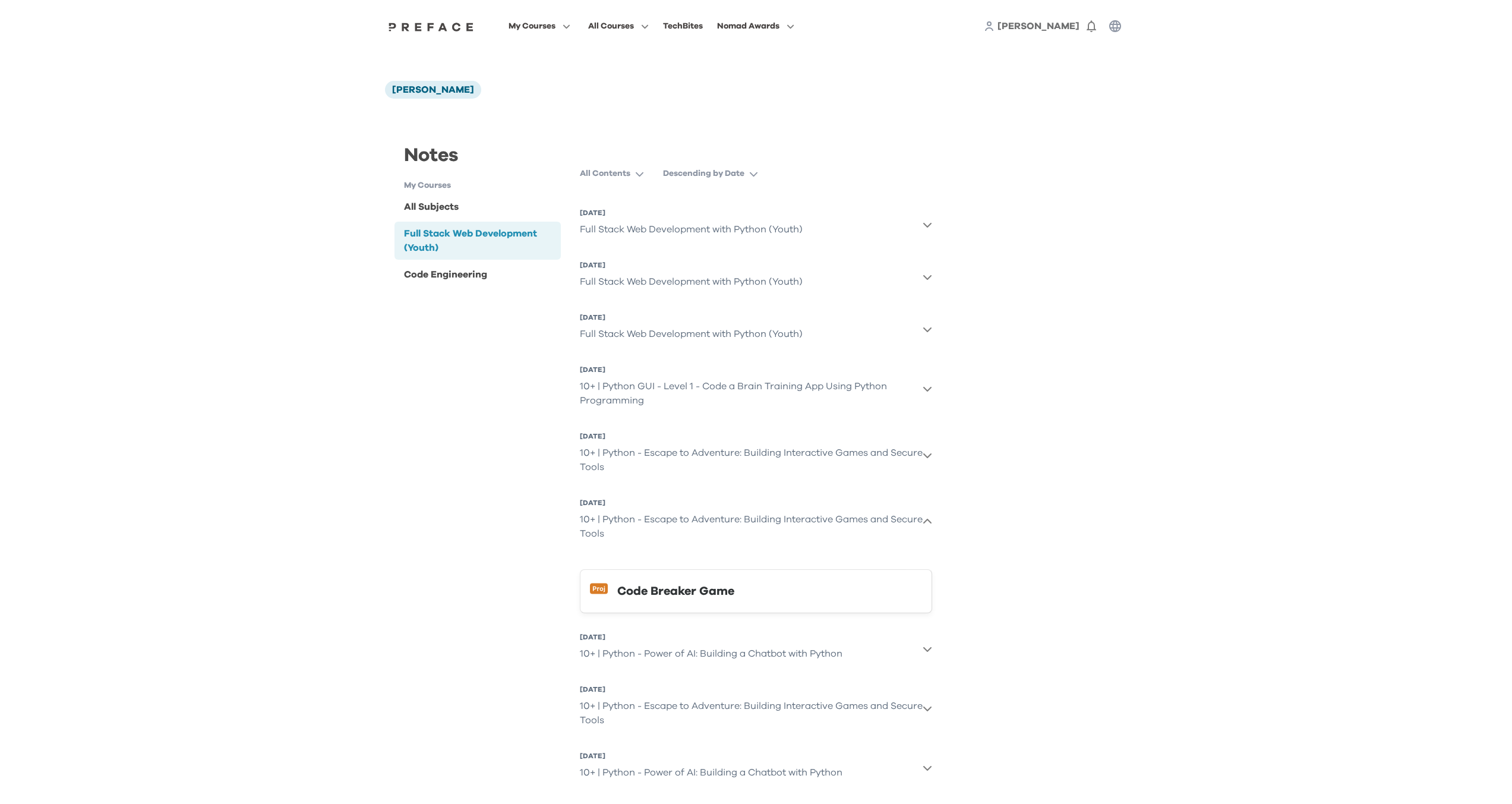
click at [703, 522] on div "10+ | Python - Escape to Adventure: Building Interactive Games and Secure Tools" at bounding box center [751, 526] width 343 height 38
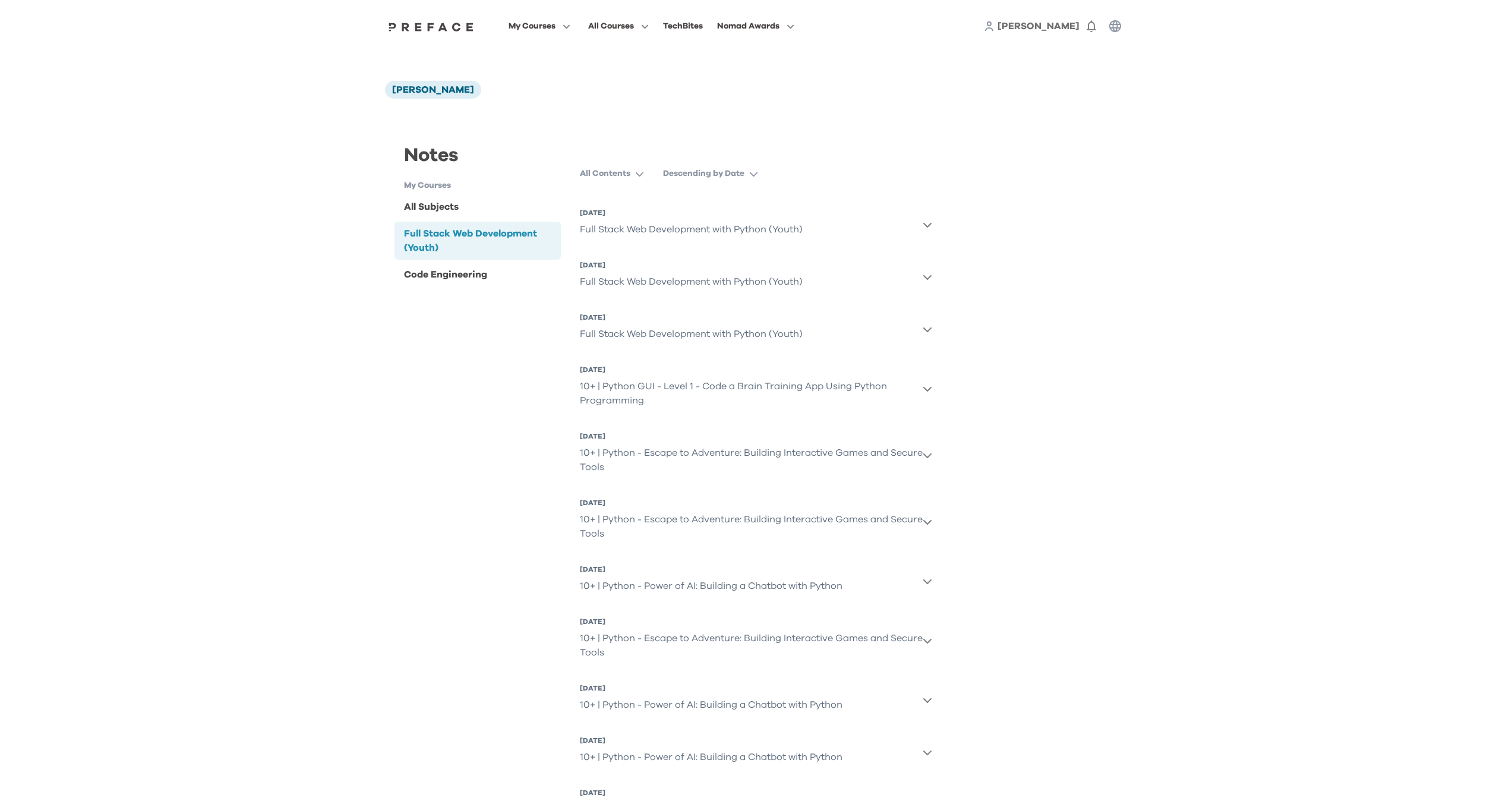
click at [703, 522] on div "10+ | Python - Escape to Adventure: Building Interactive Games and Secure Tools" at bounding box center [751, 526] width 343 height 38
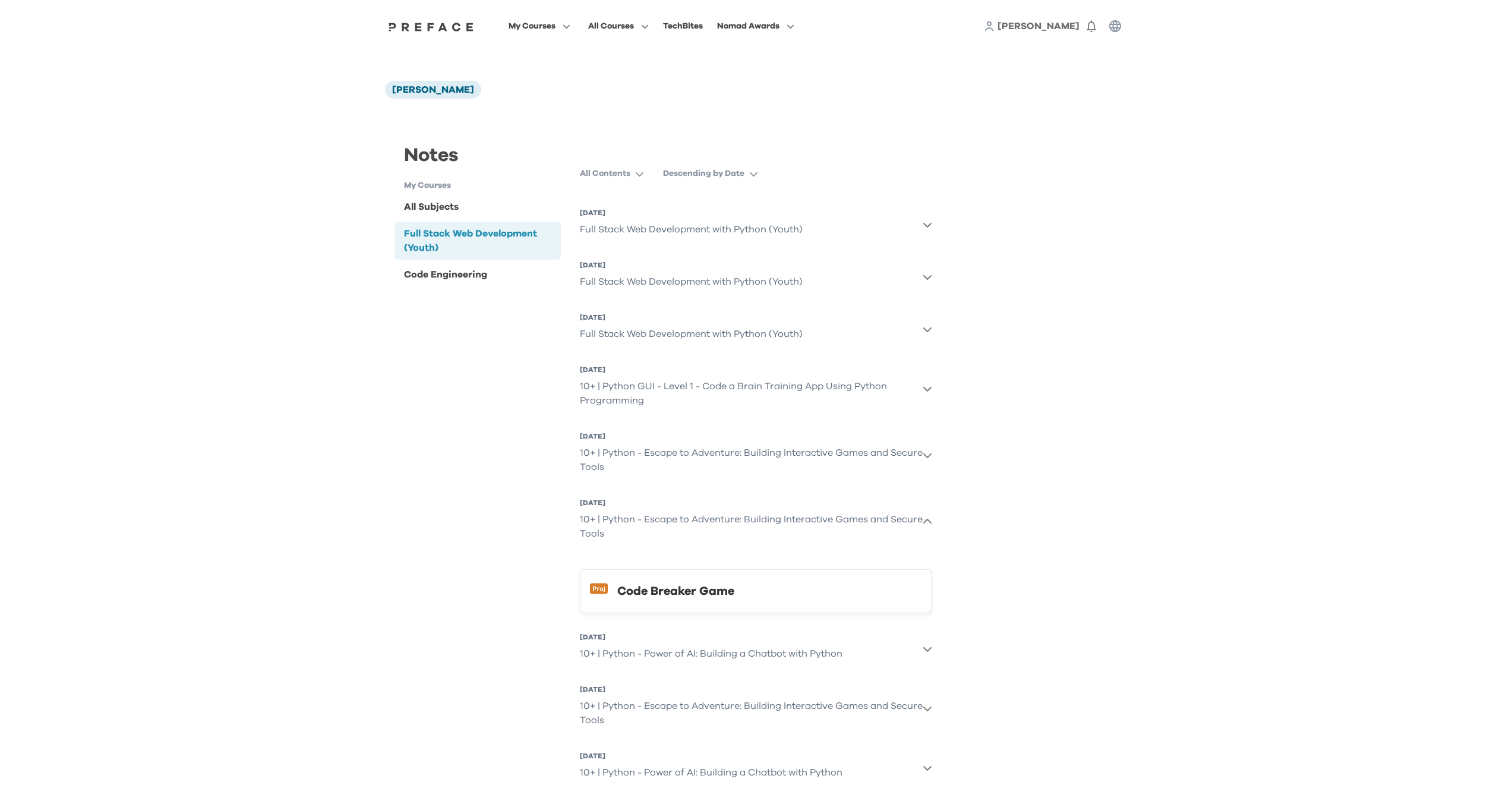
click at [704, 521] on div "10+ | Python - Escape to Adventure: Building Interactive Games and Secure Tools" at bounding box center [751, 526] width 343 height 38
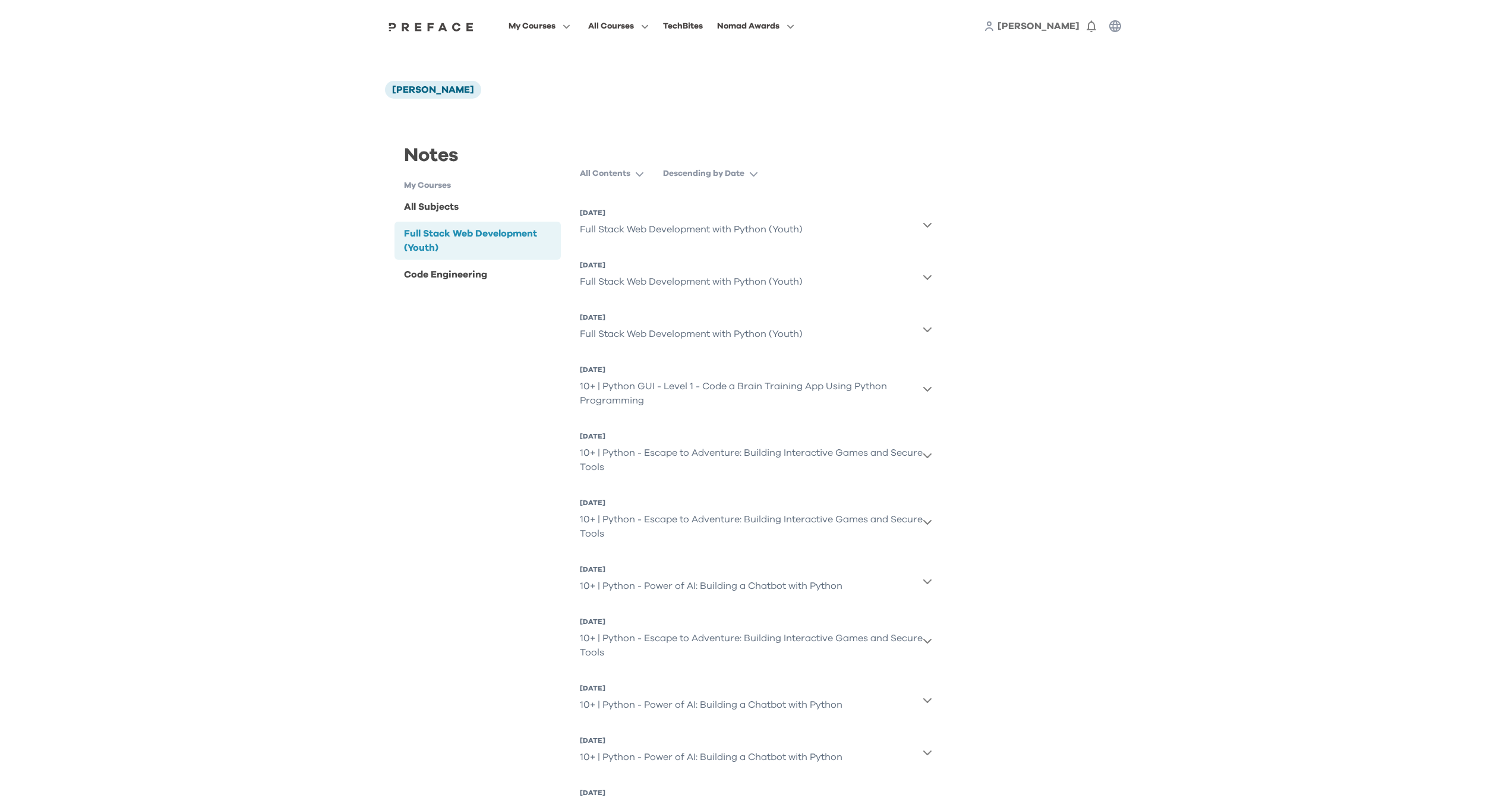
scroll to position [227, 0]
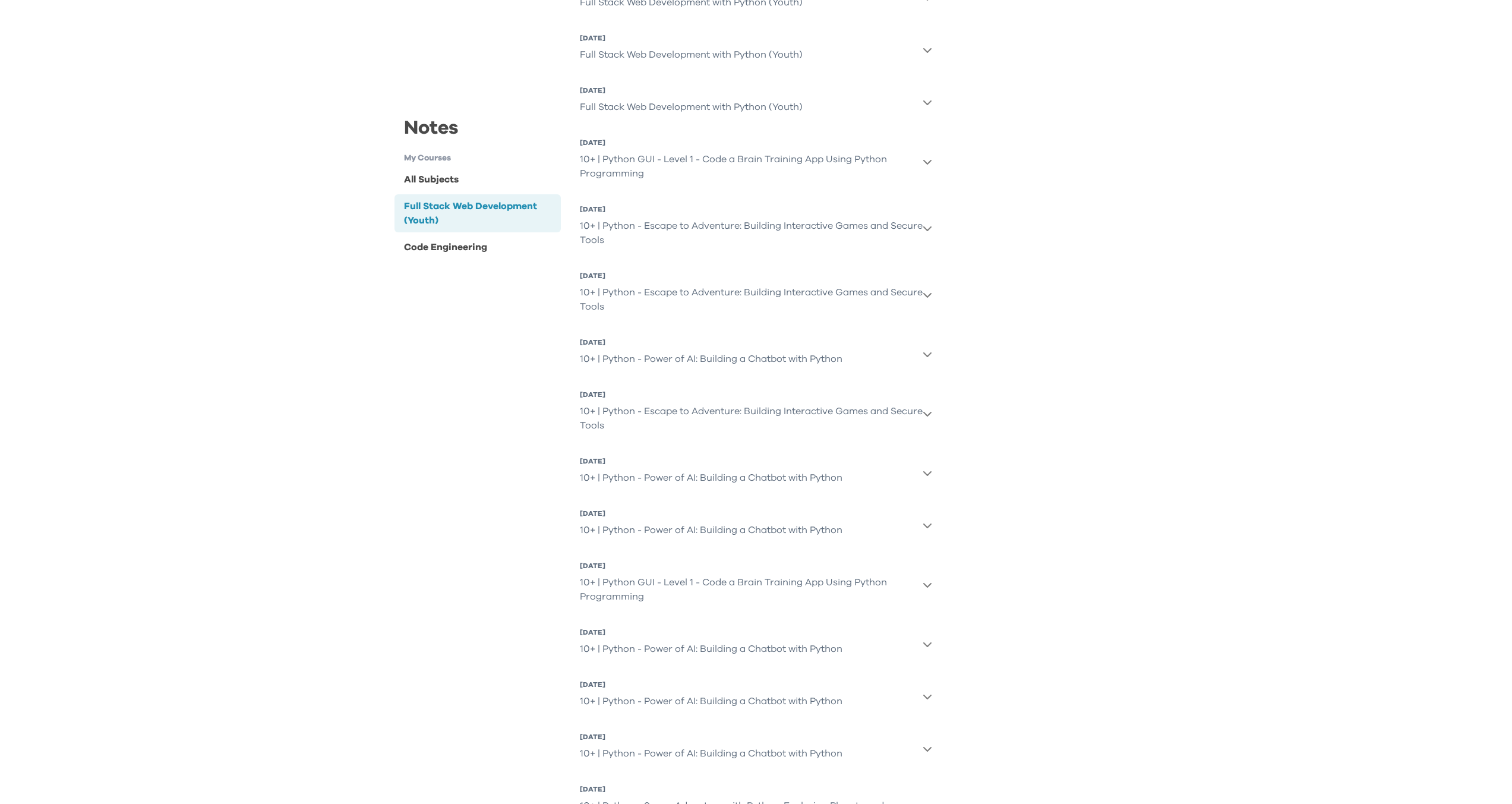
click at [695, 519] on div "10+ | Python - Power of AI: Building a Chatbot with Python" at bounding box center [711, 530] width 263 height 24
click at [697, 528] on div "10+ | Python - Power of AI: Building a Chatbot with Python" at bounding box center [711, 530] width 263 height 24
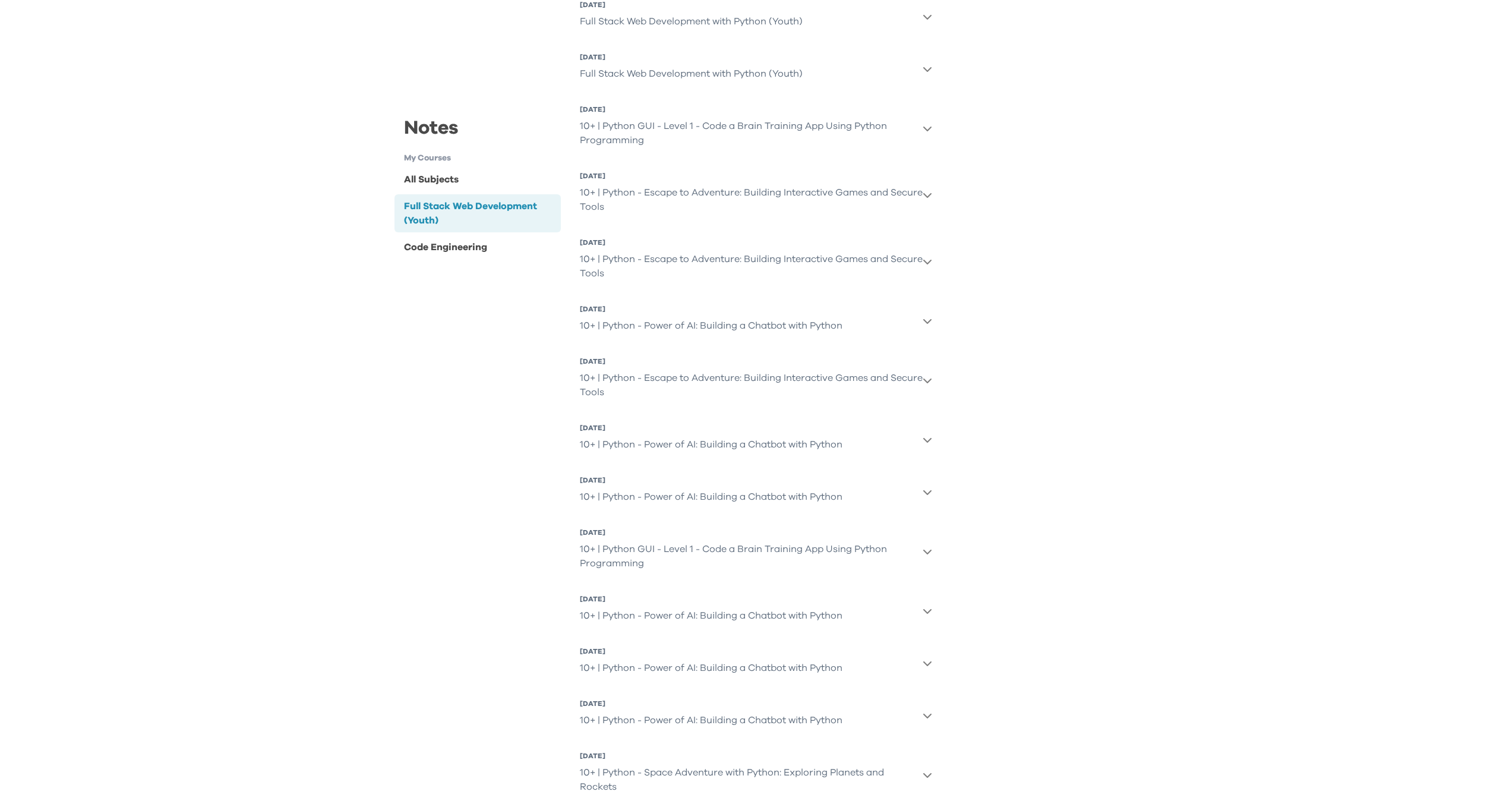
scroll to position [275, 0]
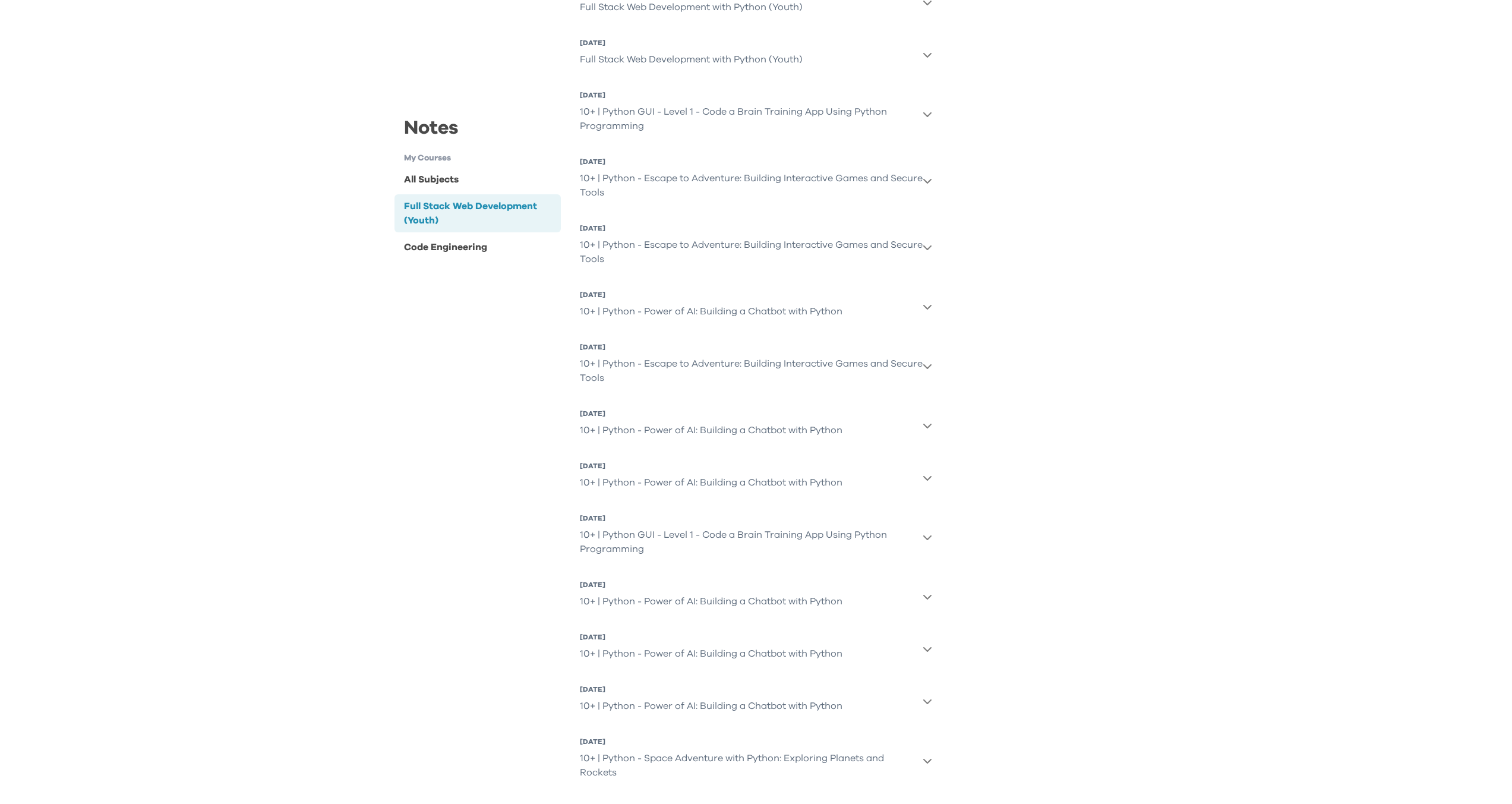
click at [694, 543] on div "10+ | Python GUI - Level 1 - Code a Brain Training App Using Python Programming" at bounding box center [751, 542] width 343 height 38
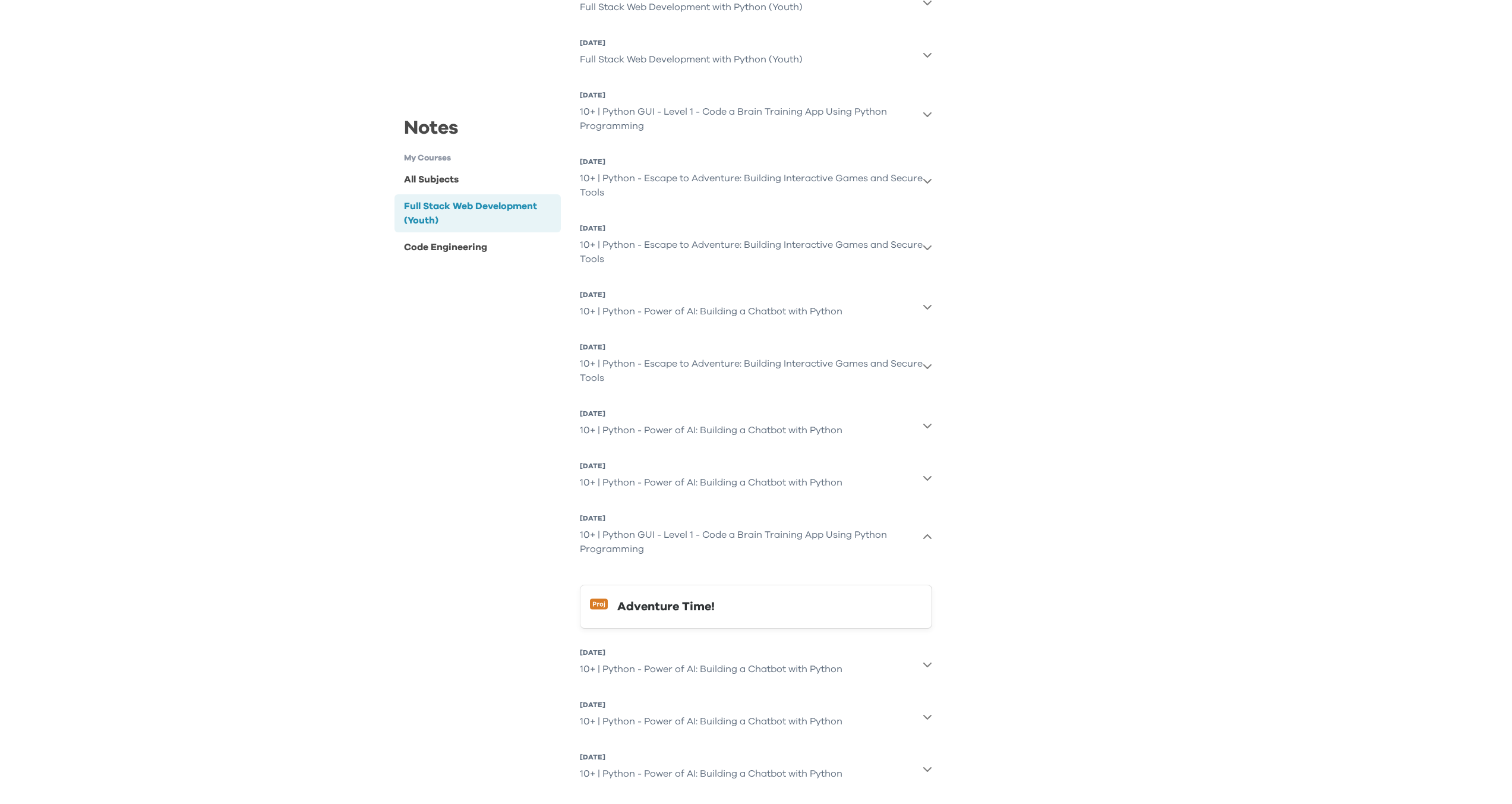
click at [695, 537] on div "10+ | Python GUI - Level 1 - Code a Brain Training App Using Python Programming" at bounding box center [751, 542] width 343 height 38
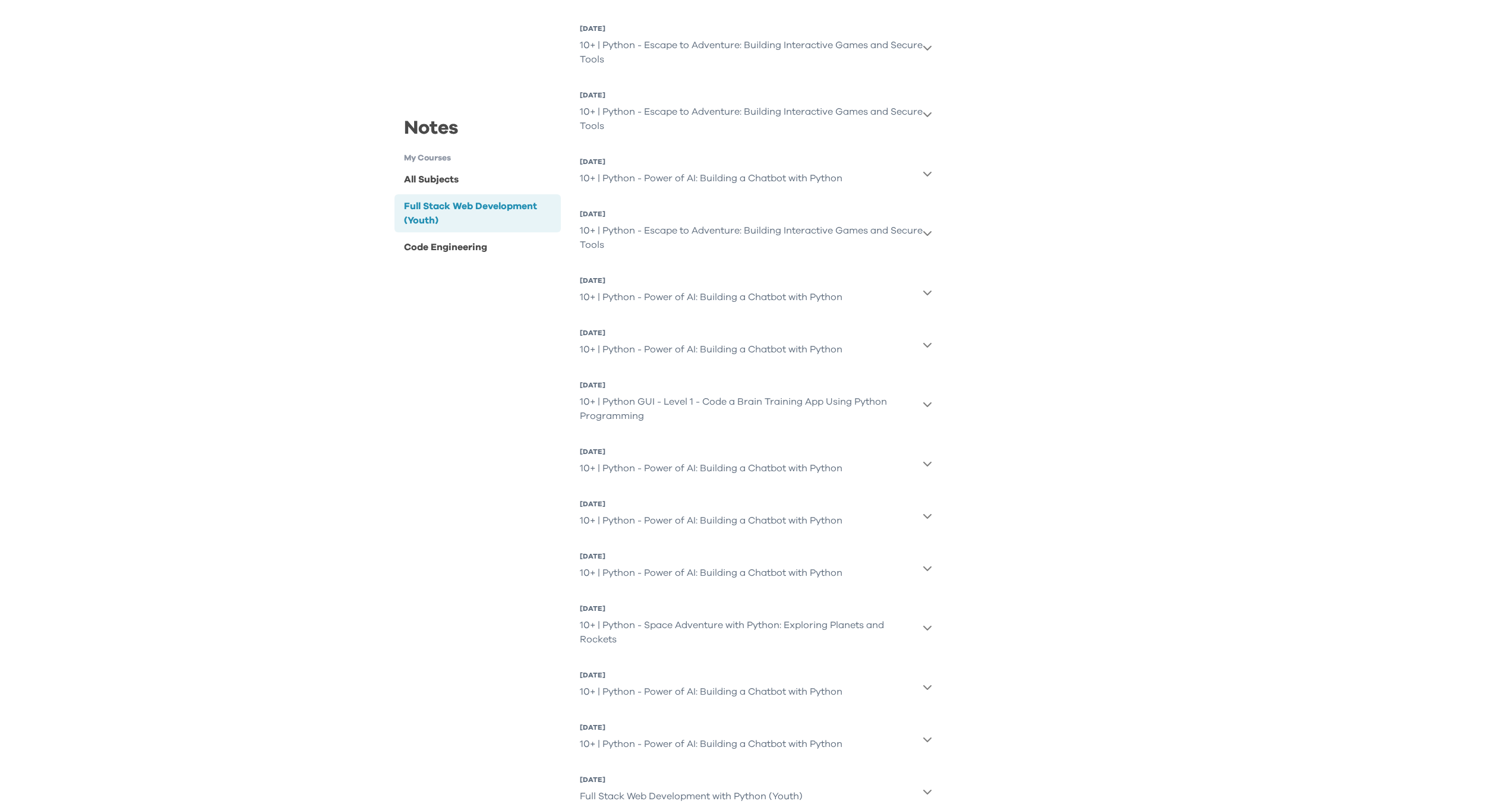
scroll to position [409, 0]
click at [699, 469] on div "10+ | Python - Power of AI: Building a Chatbot with Python" at bounding box center [711, 467] width 263 height 24
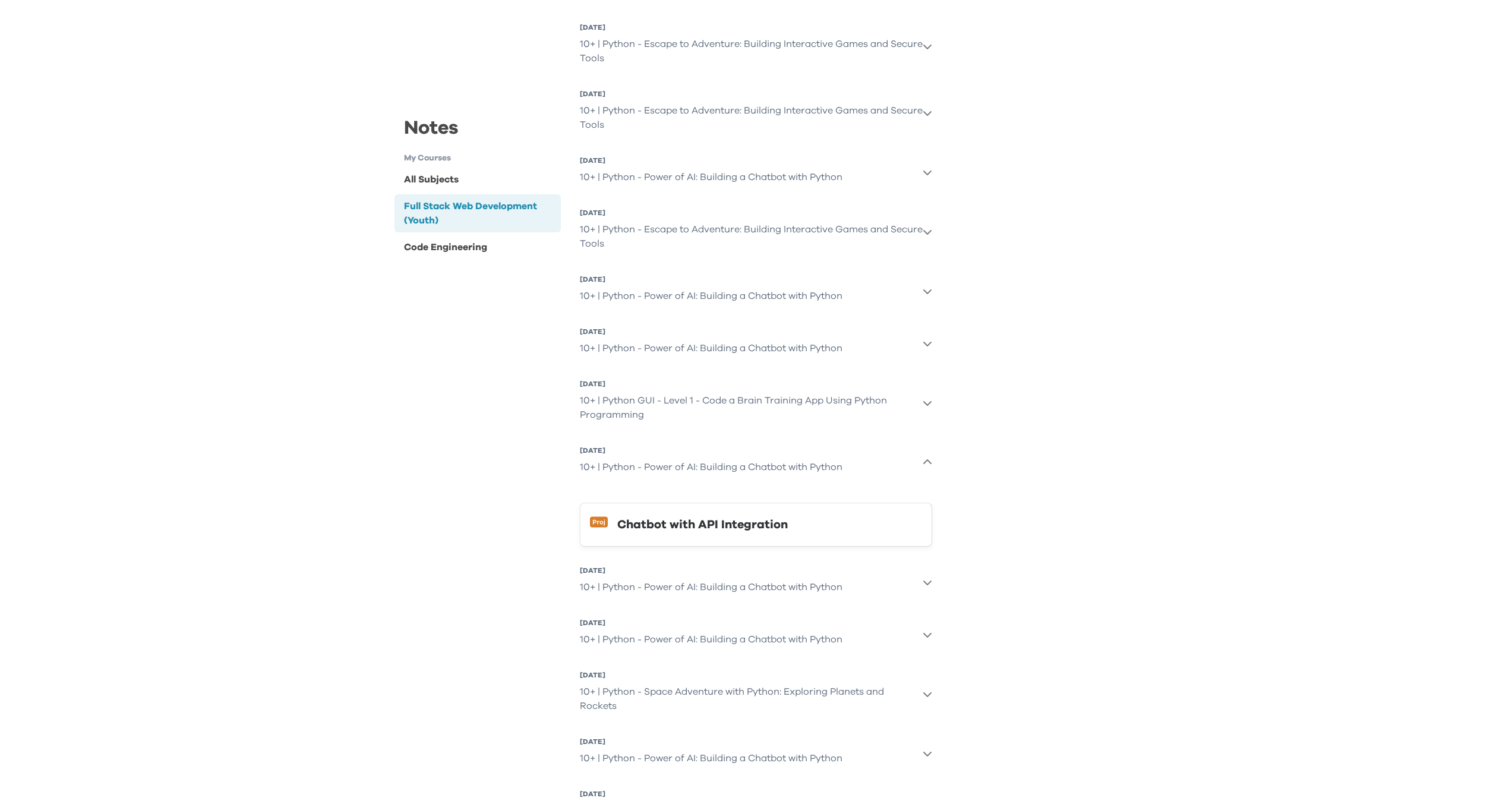
click at [681, 526] on div "Chatbot with API Integration" at bounding box center [770, 524] width 305 height 19
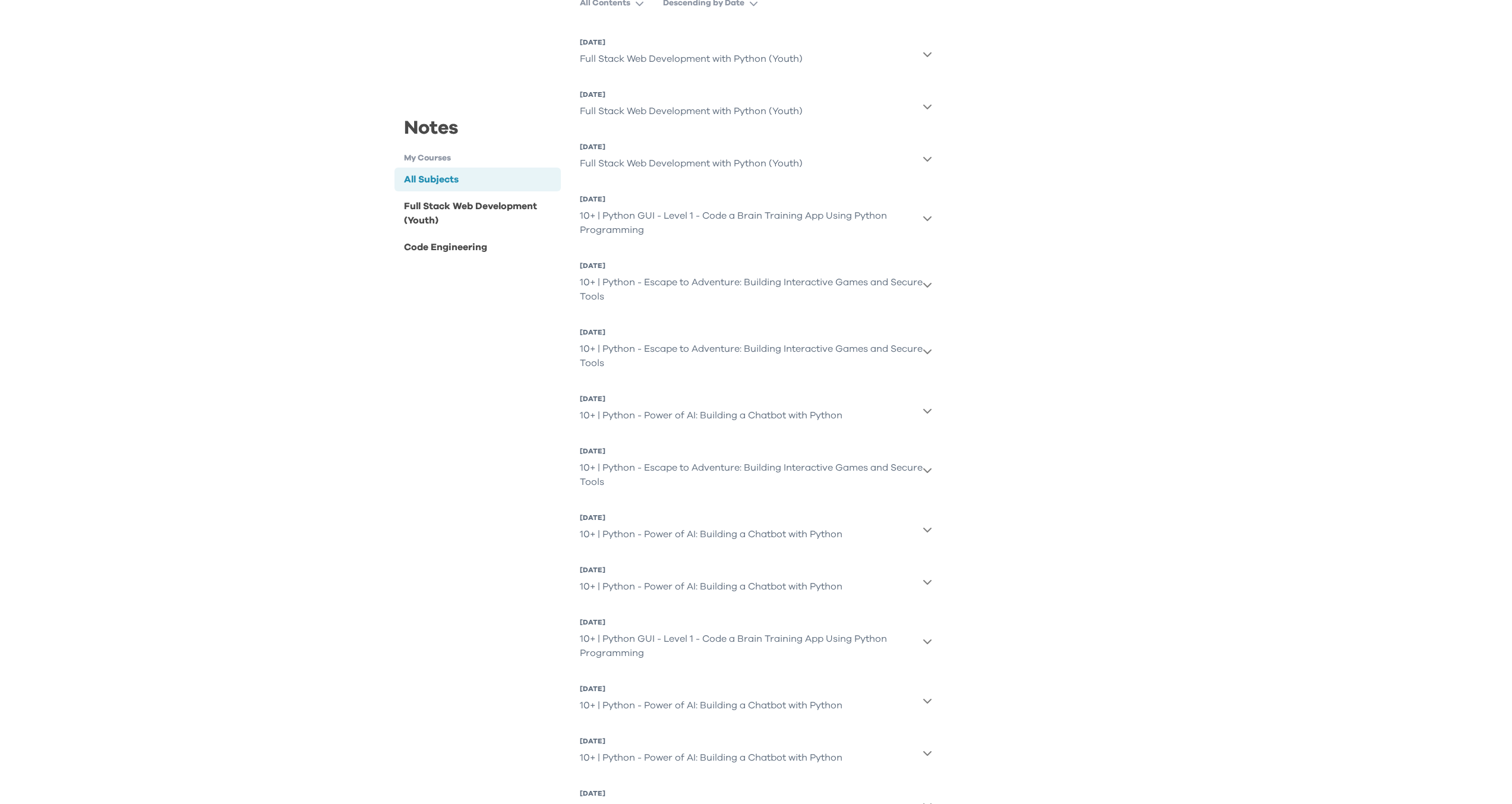
scroll to position [178, 0]
click at [805, 587] on div "10+ | Python - Power of AI: Building a Chatbot with Python" at bounding box center [711, 579] width 263 height 24
click at [702, 632] on div "Simple Chatbot" at bounding box center [770, 636] width 305 height 19
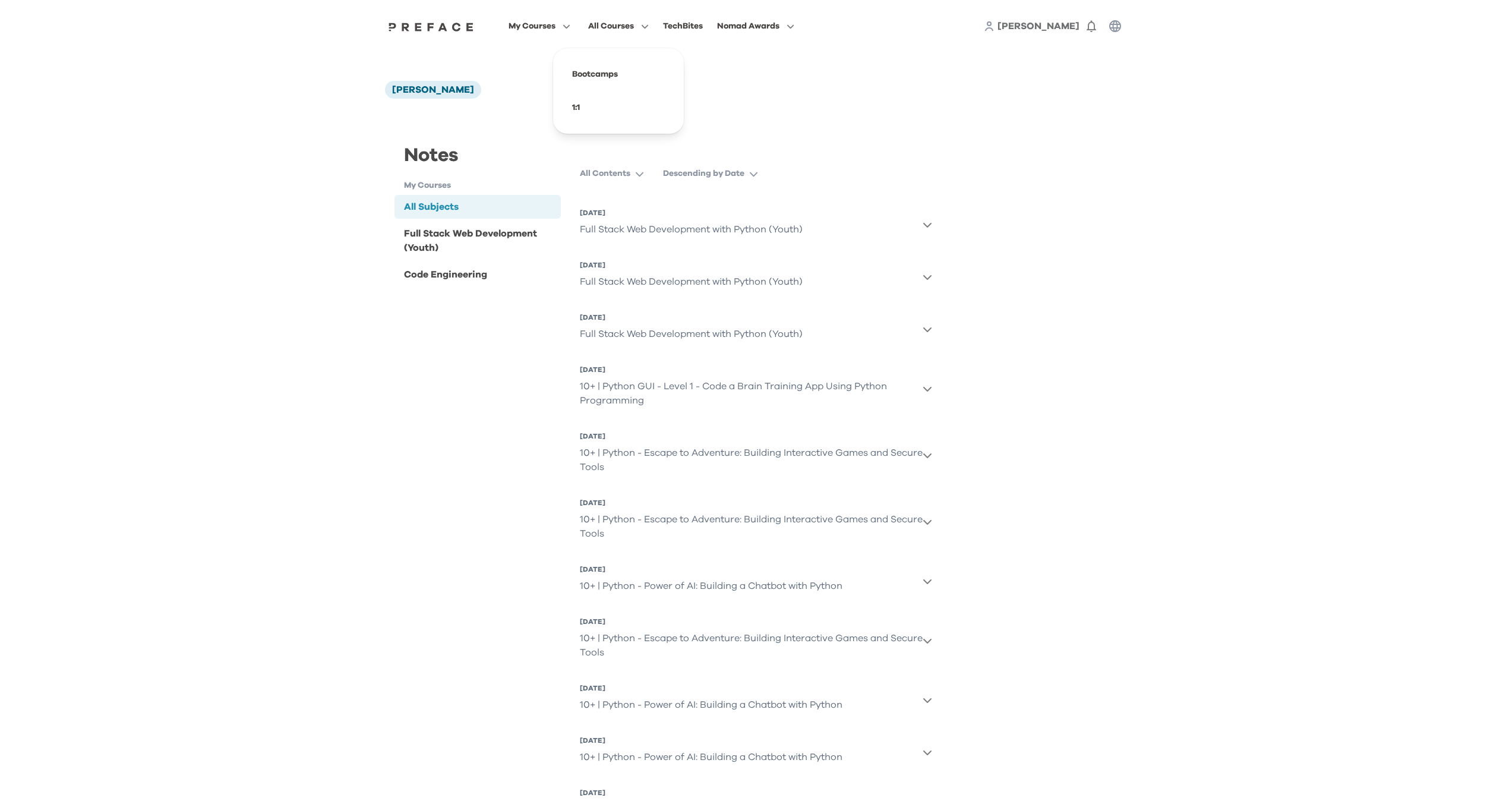
click at [618, 29] on span "All Courses" at bounding box center [611, 26] width 46 height 14
click at [530, 29] on span "My Courses" at bounding box center [532, 26] width 47 height 14
